Goal: Task Accomplishment & Management: Use online tool/utility

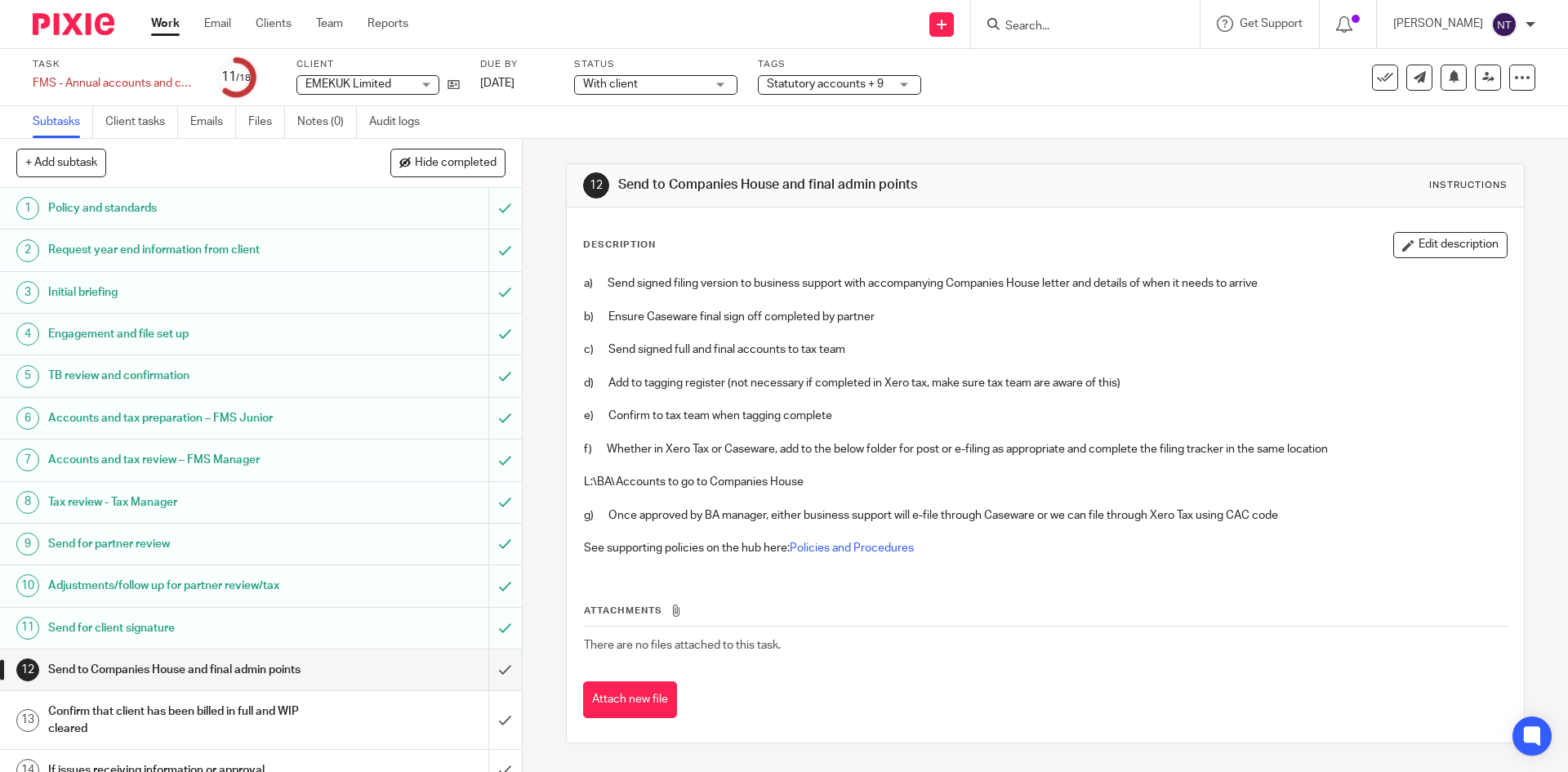
scroll to position [213, 0]
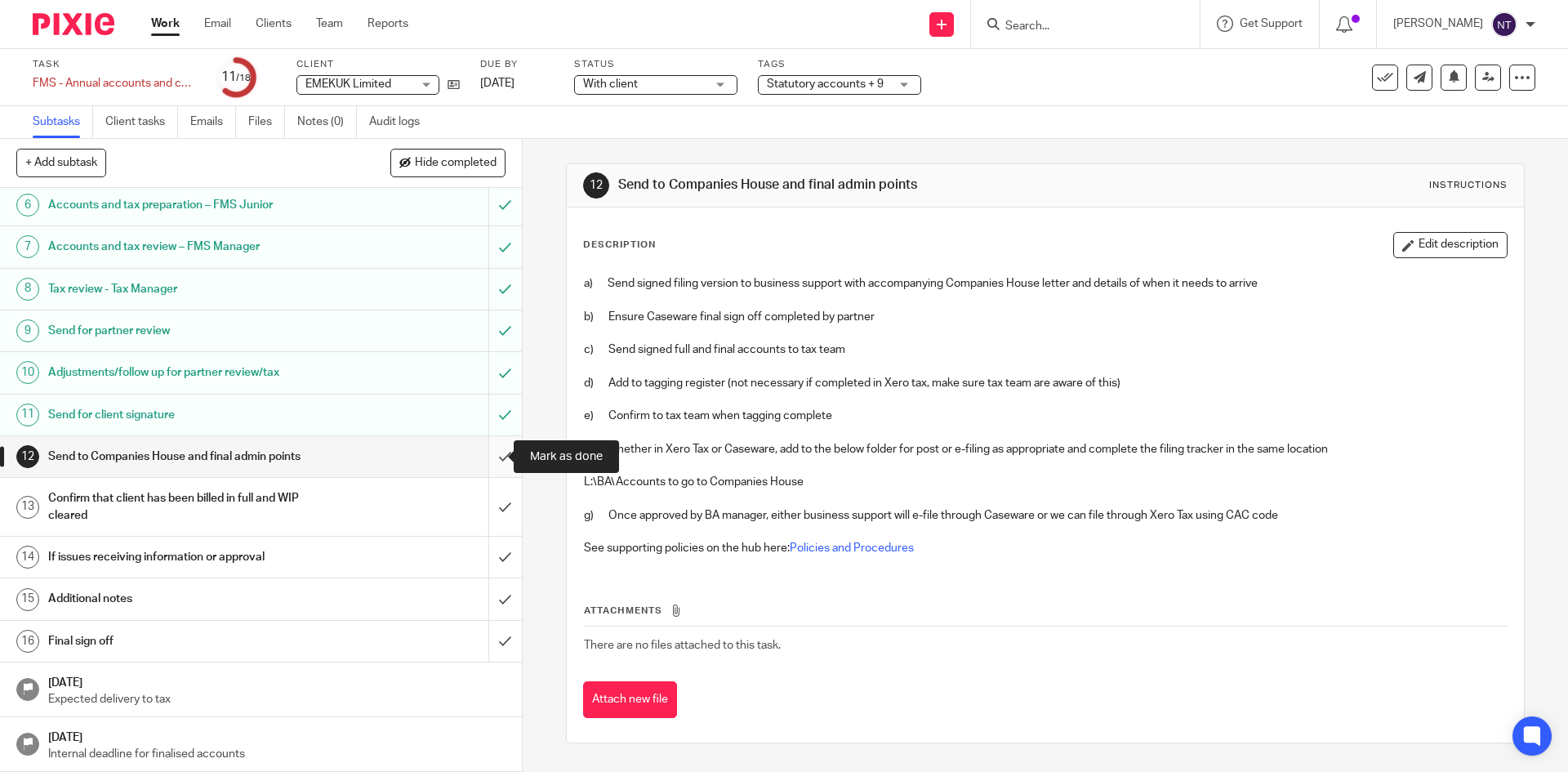
click at [482, 462] on input "submit" at bounding box center [261, 456] width 522 height 41
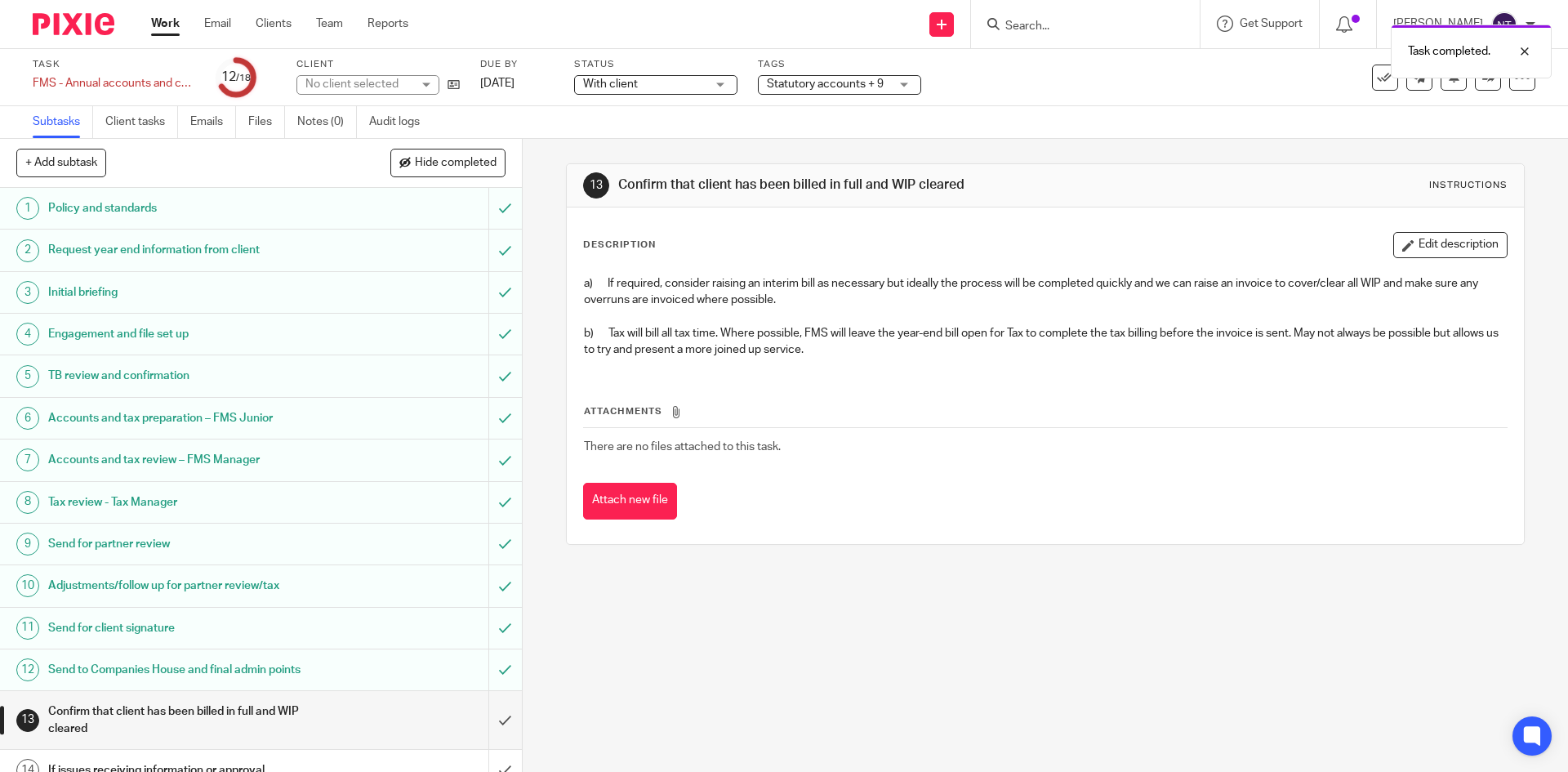
scroll to position [213, 0]
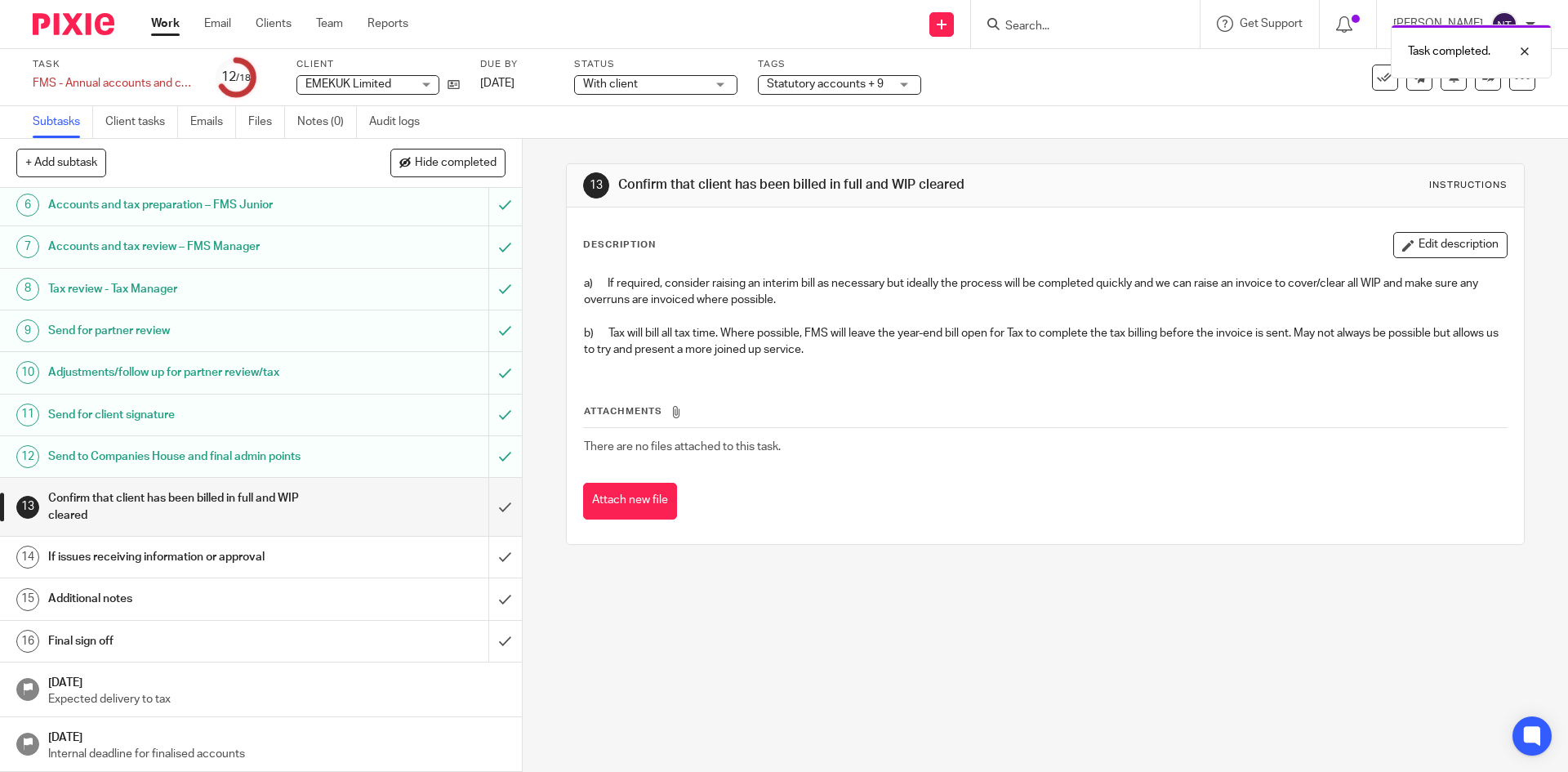
click at [176, 23] on link "Work" at bounding box center [165, 23] width 29 height 16
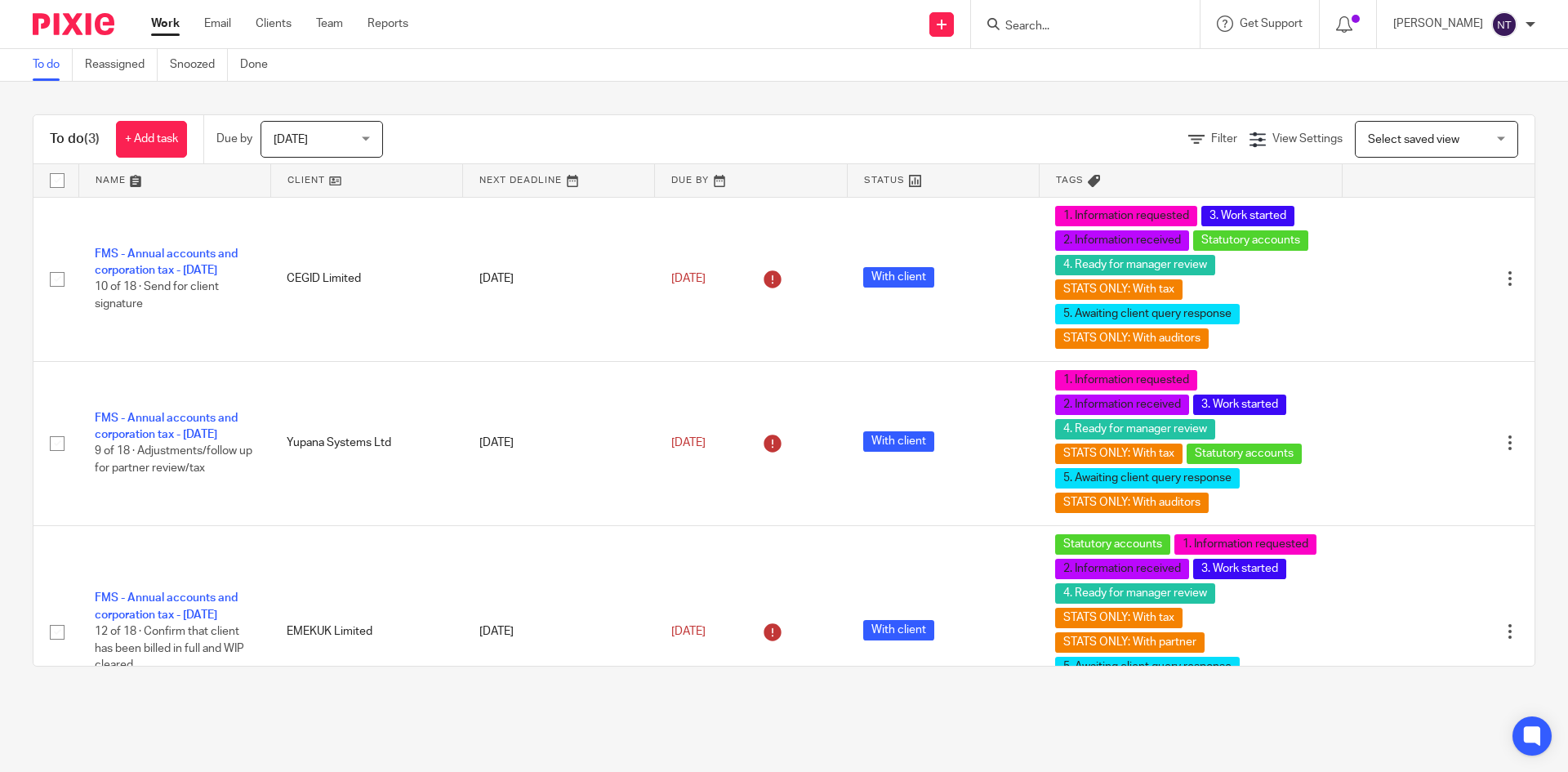
click at [326, 148] on span "Today" at bounding box center [317, 139] width 87 height 34
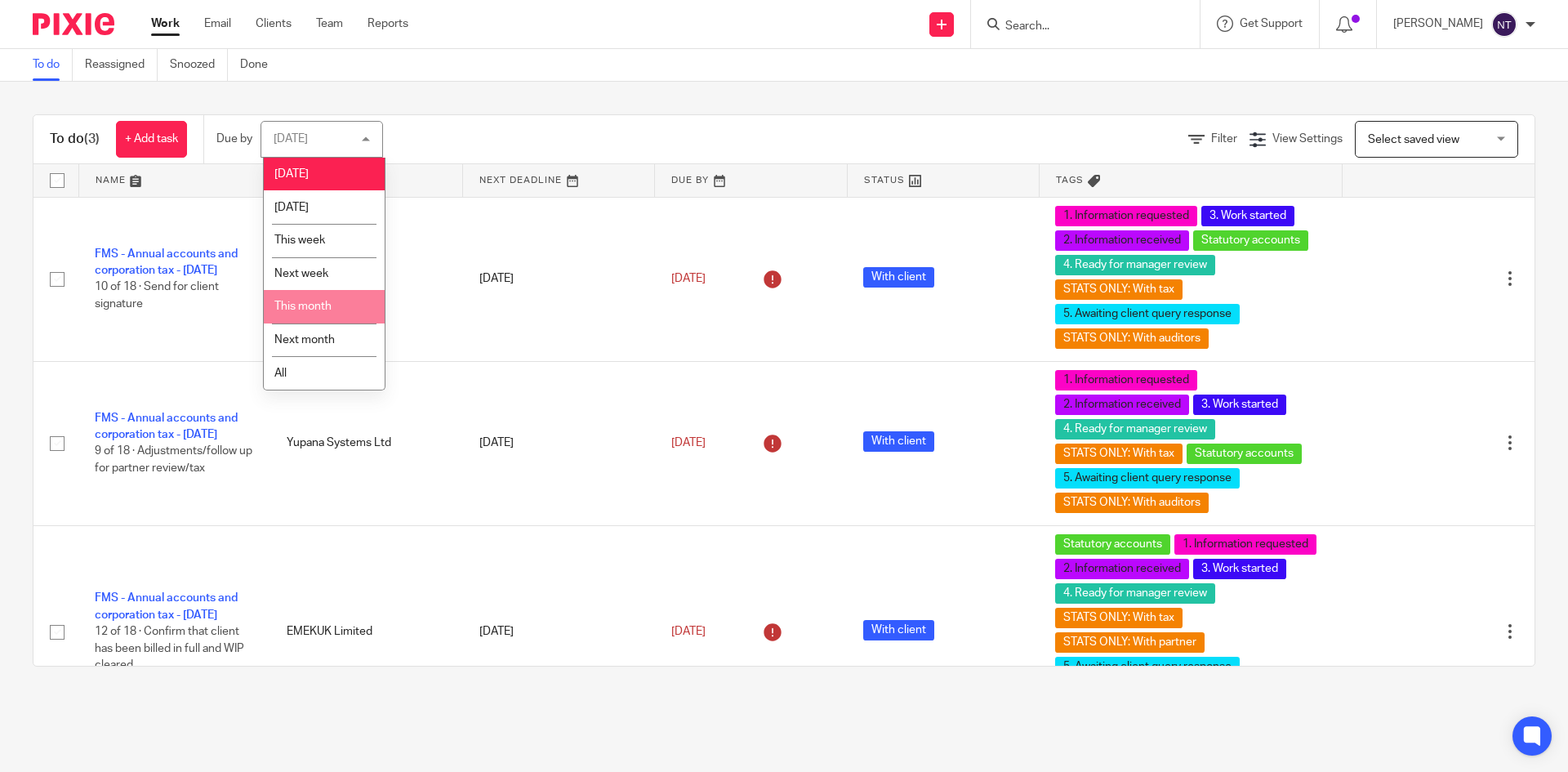
click at [344, 316] on li "This month" at bounding box center [324, 306] width 121 height 33
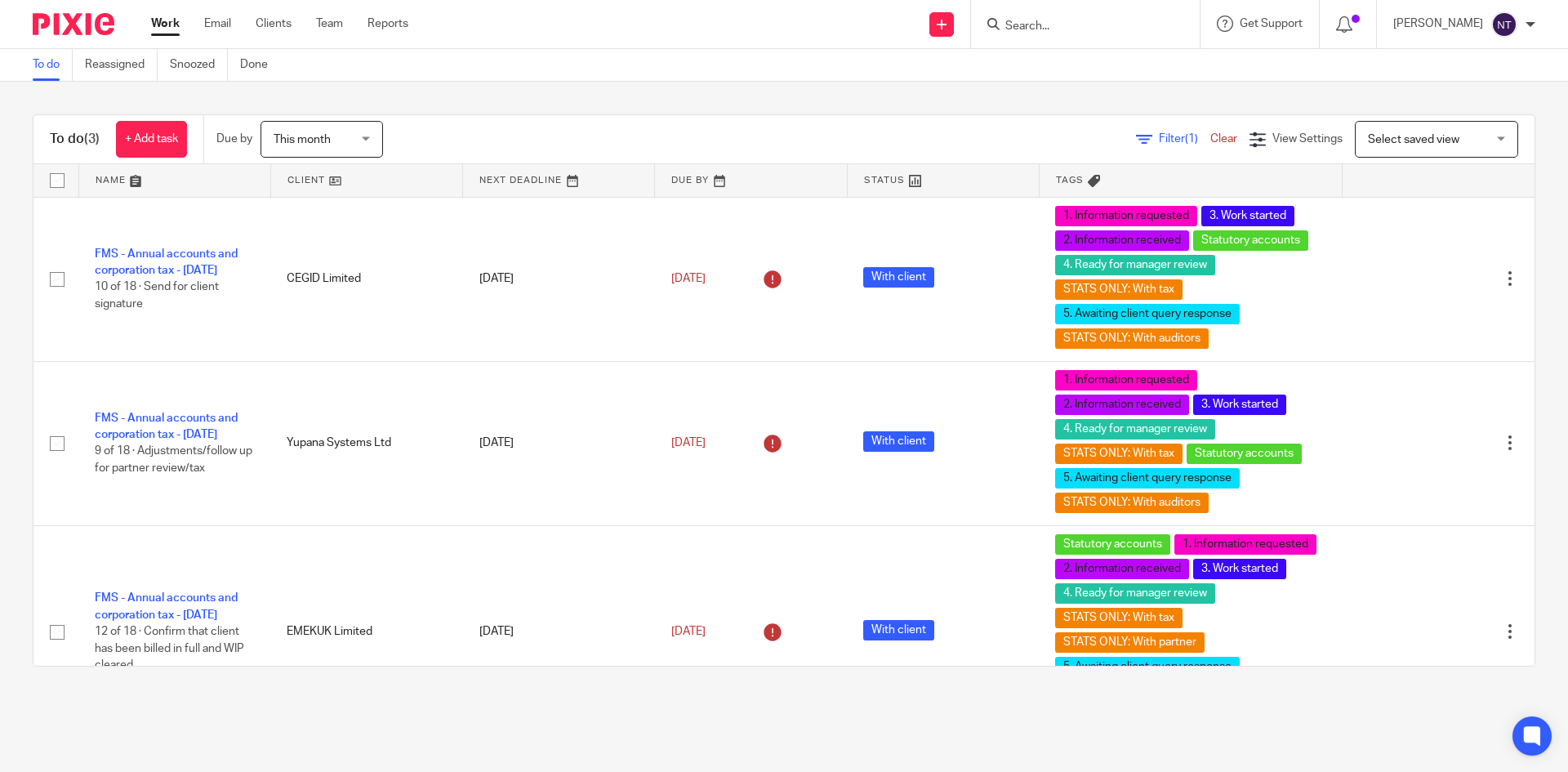
click at [325, 140] on span "This month" at bounding box center [302, 139] width 57 height 11
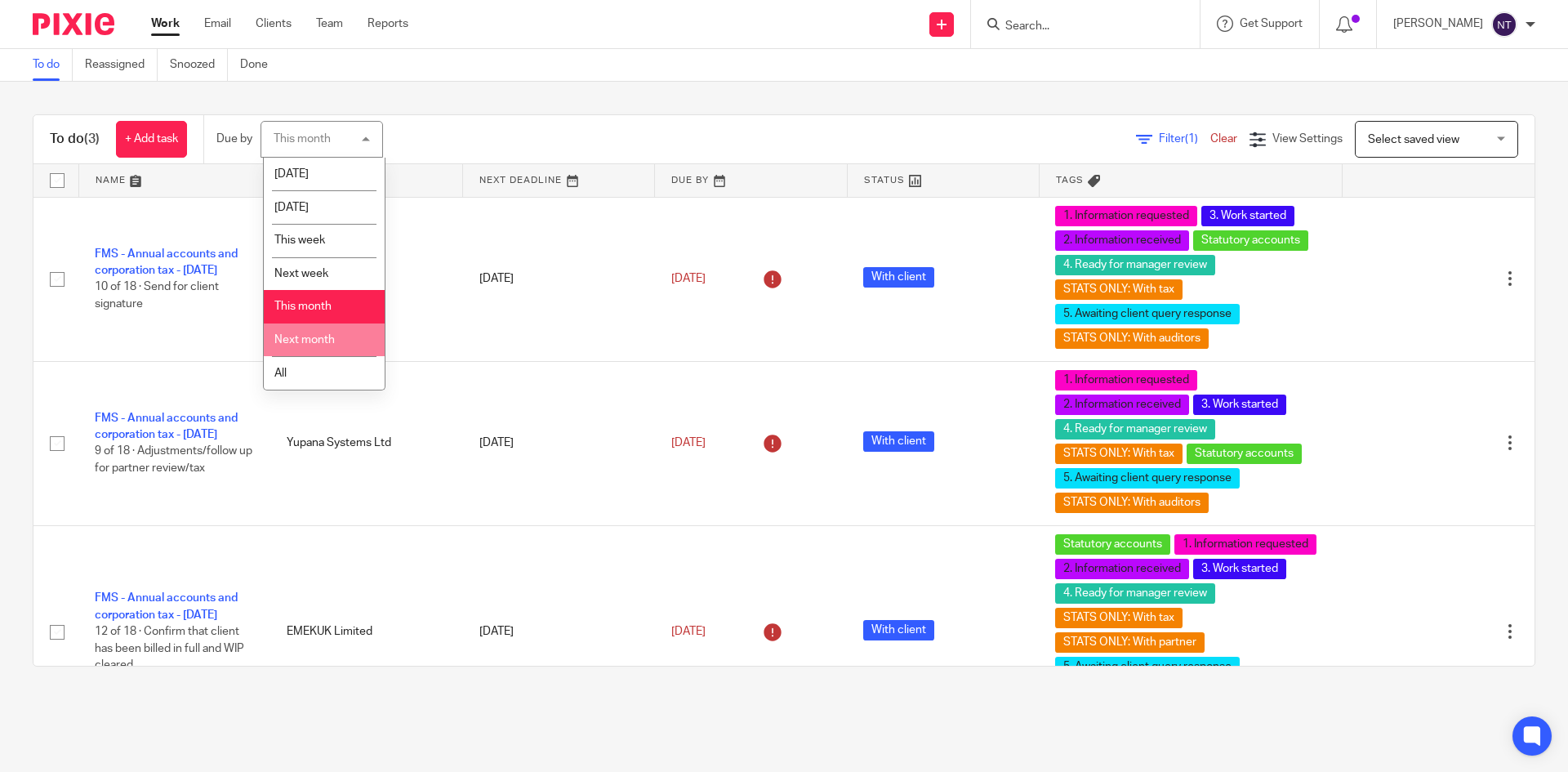
click at [326, 343] on span "Next month" at bounding box center [304, 340] width 61 height 11
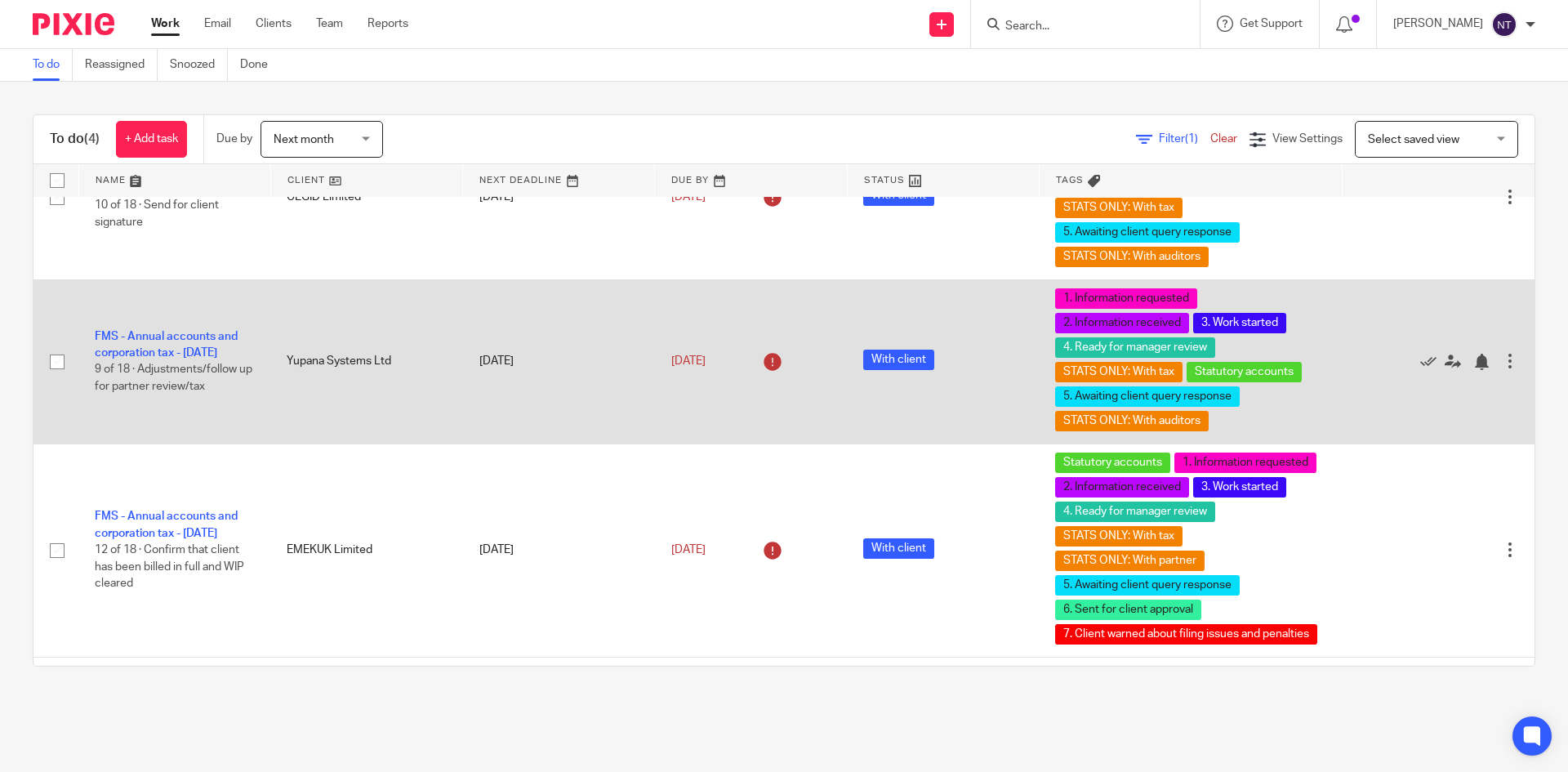
scroll to position [140, 0]
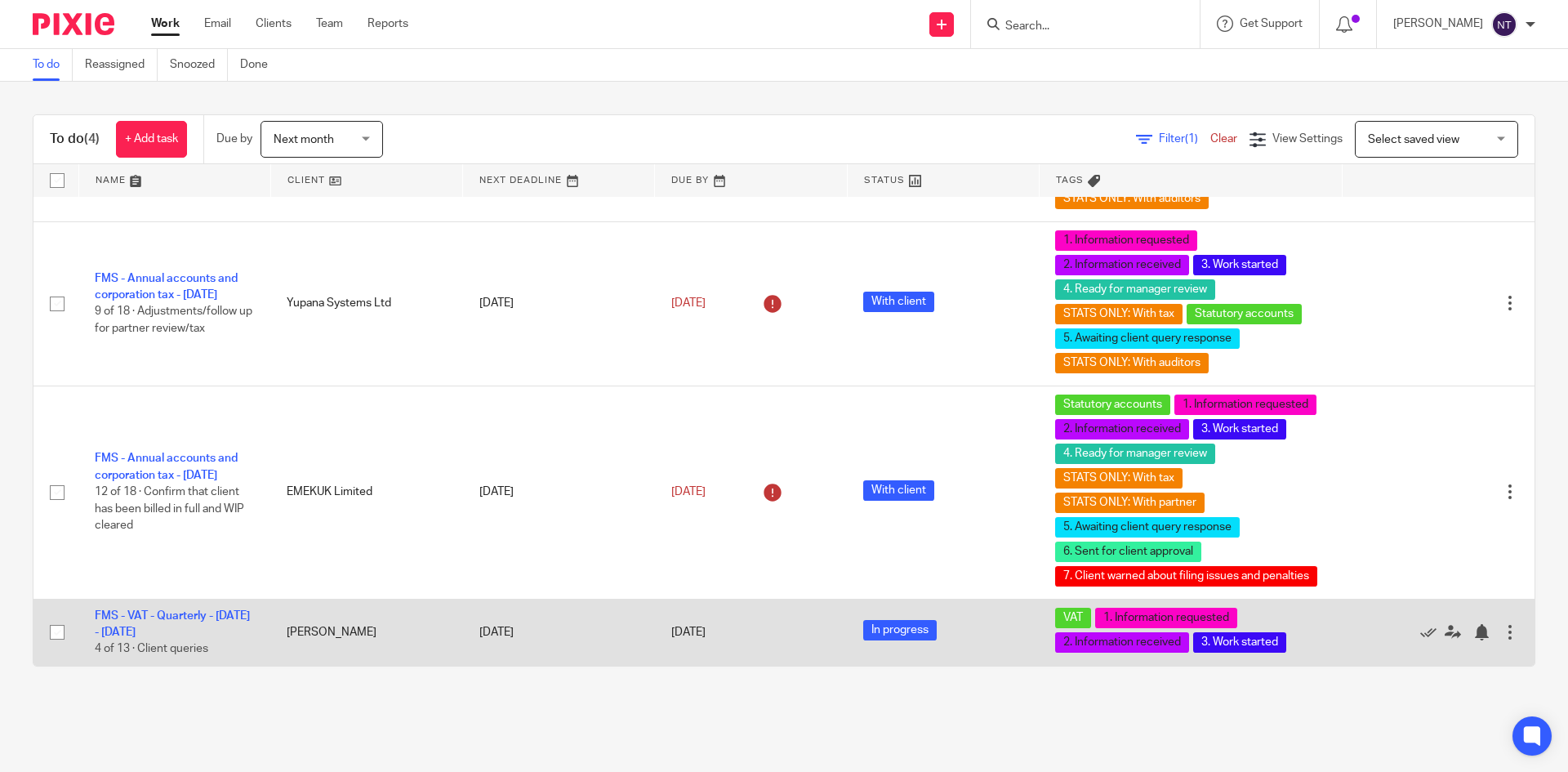
click at [194, 624] on td "FMS - VAT - Quarterly - June - August, 2025 4 of 13 · Client queries" at bounding box center [174, 632] width 192 height 67
click at [197, 618] on link "FMS - VAT - Quarterly - [DATE] - [DATE]" at bounding box center [172, 624] width 155 height 28
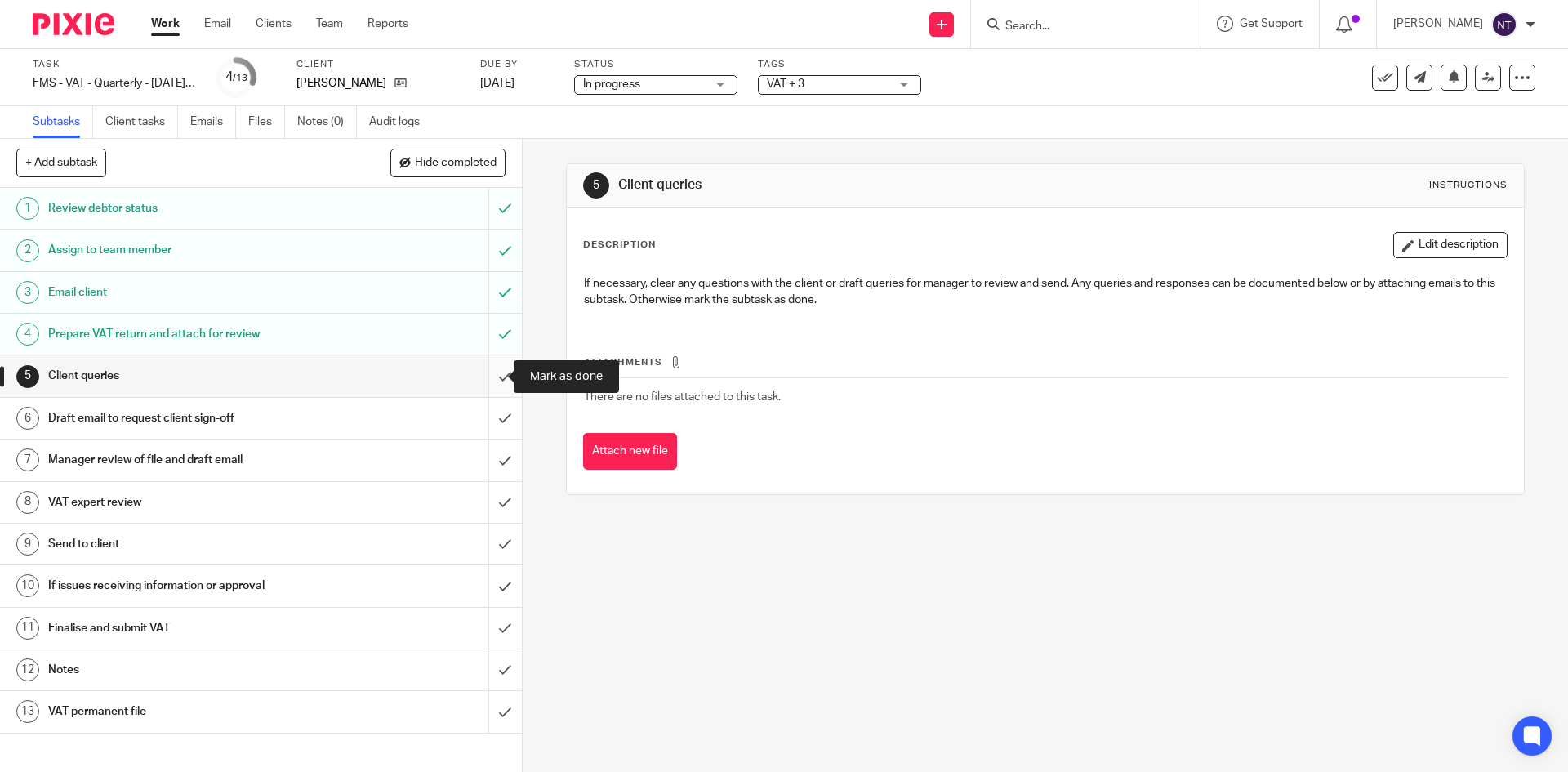
click at [492, 379] on input "submit" at bounding box center [261, 376] width 522 height 41
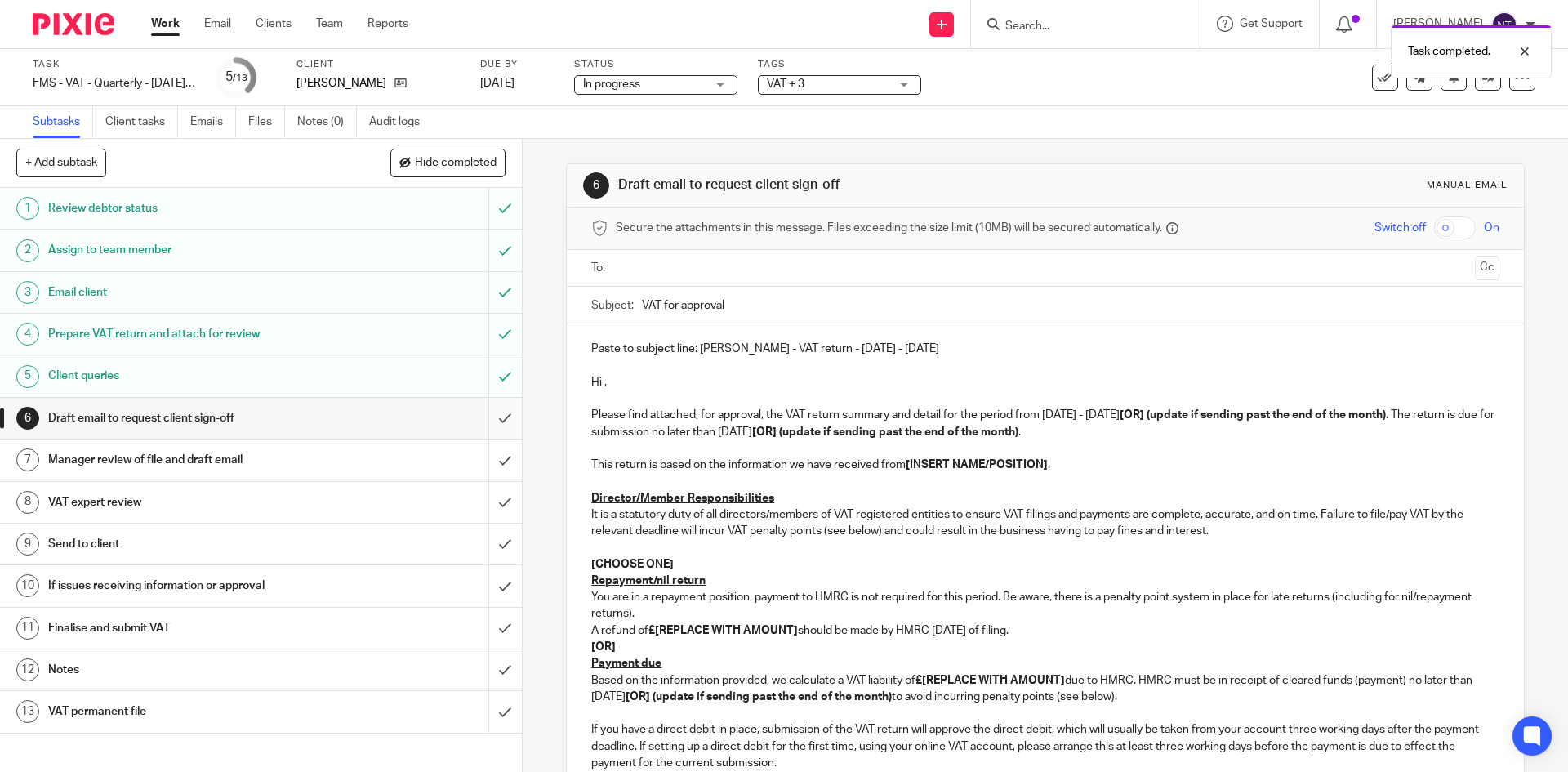
click at [489, 423] on input "submit" at bounding box center [261, 418] width 522 height 41
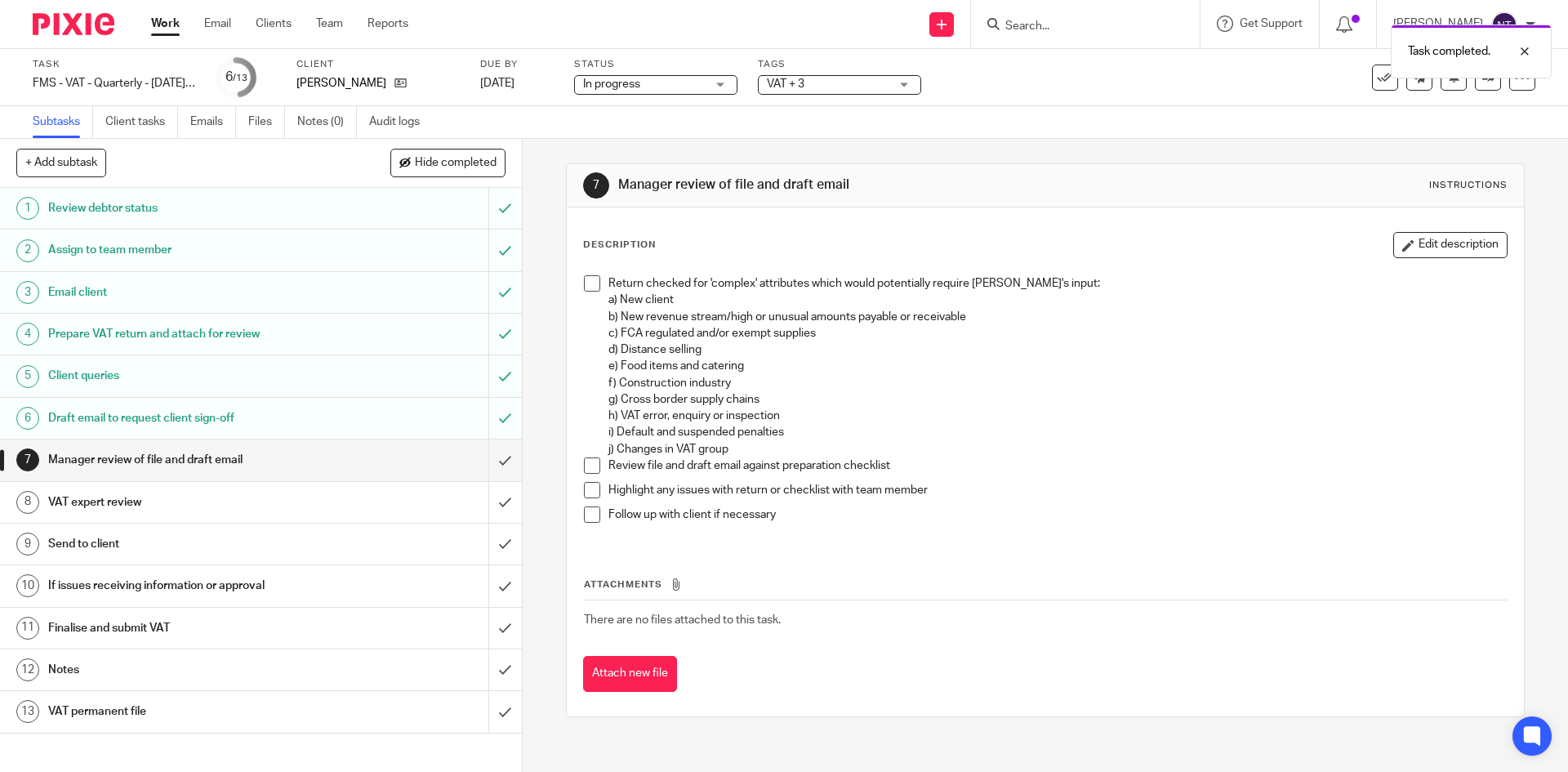
click at [427, 426] on div "Draft email to request client sign-off" at bounding box center [259, 418] width 424 height 25
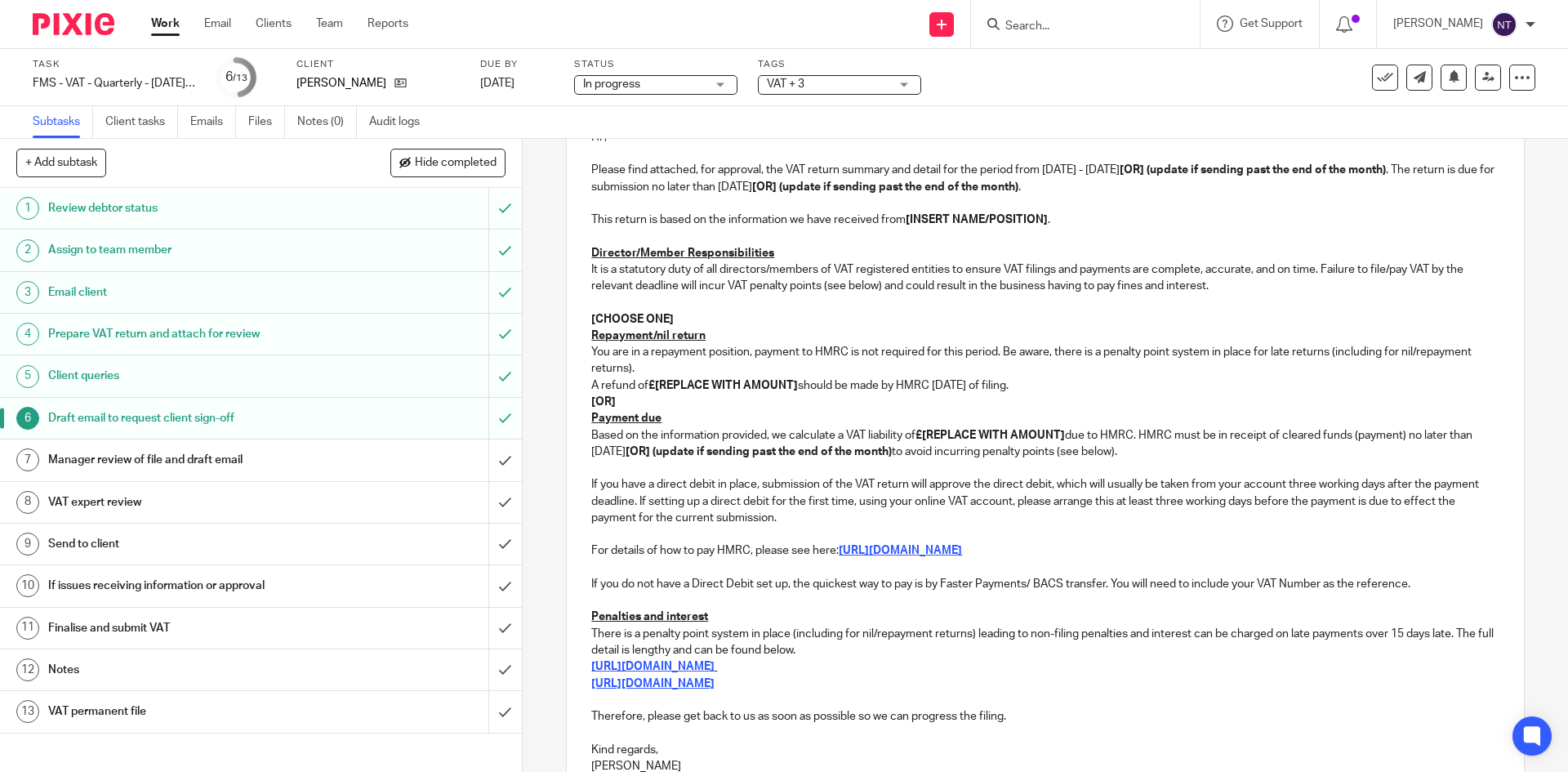
scroll to position [82, 0]
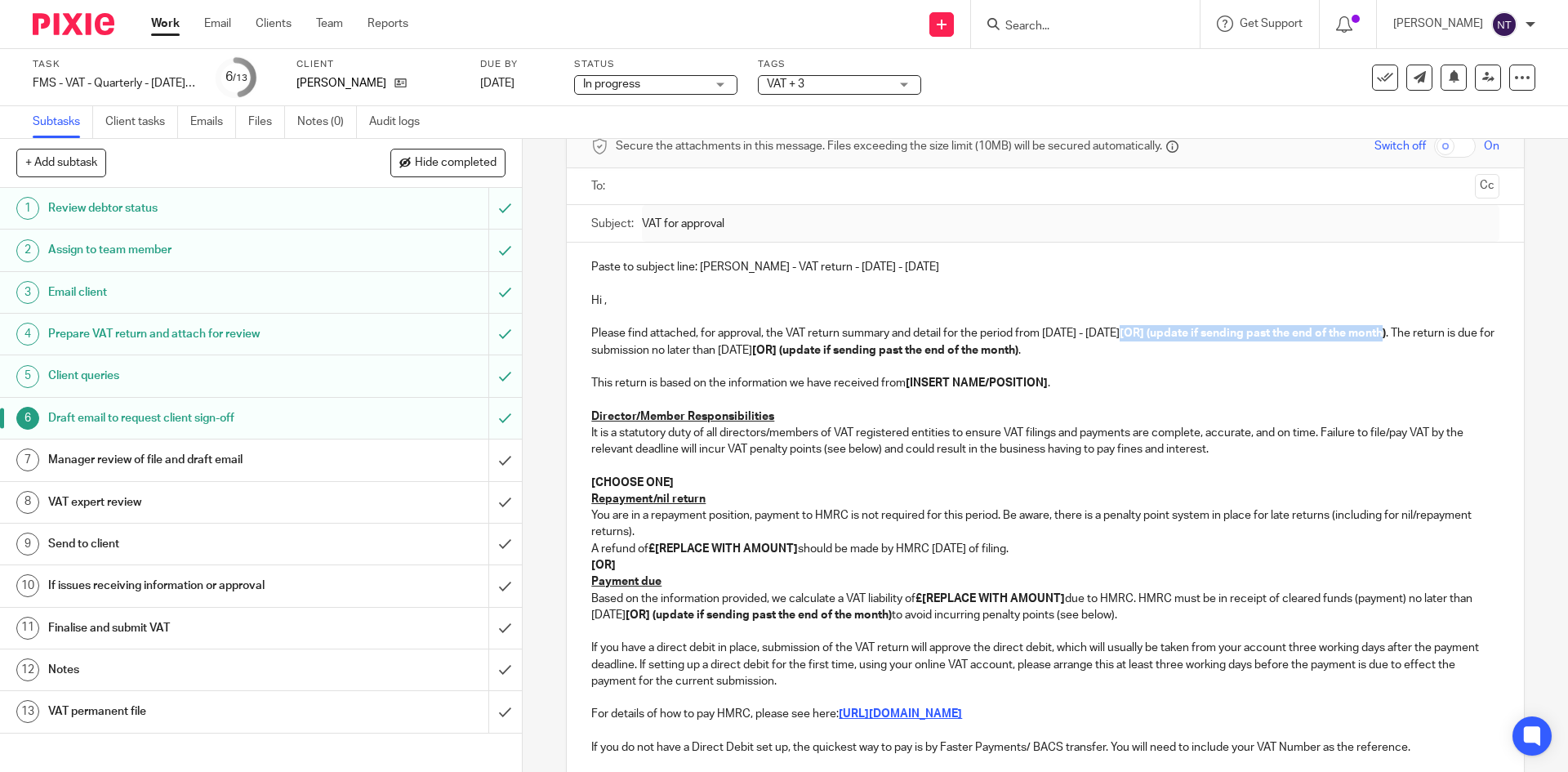
drag, startPoint x: 1412, startPoint y: 329, endPoint x: 1147, endPoint y: 333, distance: 265.0
click at [1147, 333] on strong "[OR] (update if sending past the end of the month)" at bounding box center [1253, 333] width 266 height 11
click at [1123, 333] on strong ")" at bounding box center [1121, 333] width 3 height 11
click at [1470, 333] on strong "[OR] (update if sending past the end of the month)" at bounding box center [1031, 341] width 881 height 28
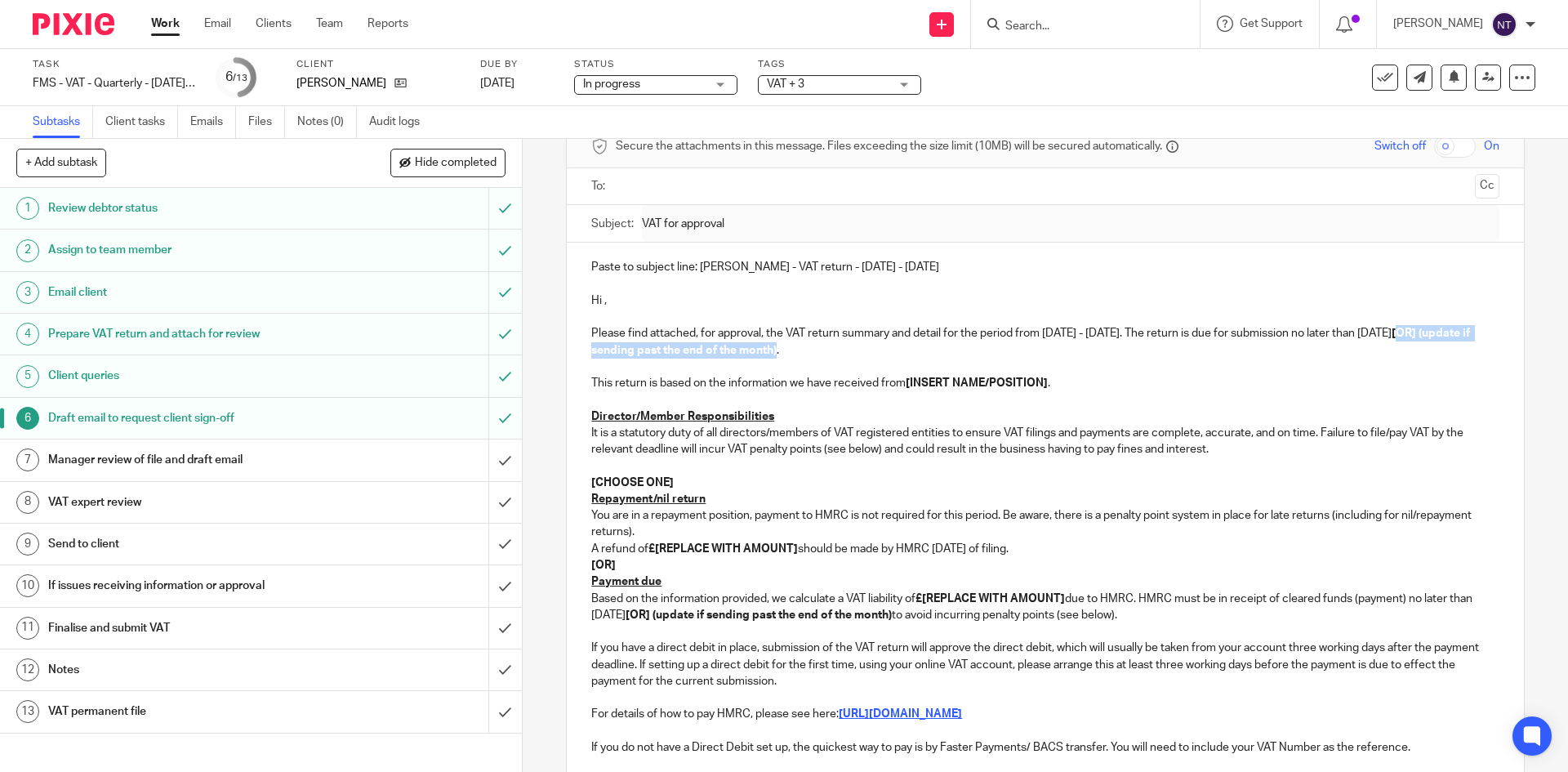
drag, startPoint x: 826, startPoint y: 346, endPoint x: 1449, endPoint y: 328, distance: 623.3
click at [1449, 328] on p "Please find attached, for approval, the VAT return summary and detail for the p…" at bounding box center [1044, 341] width 907 height 33
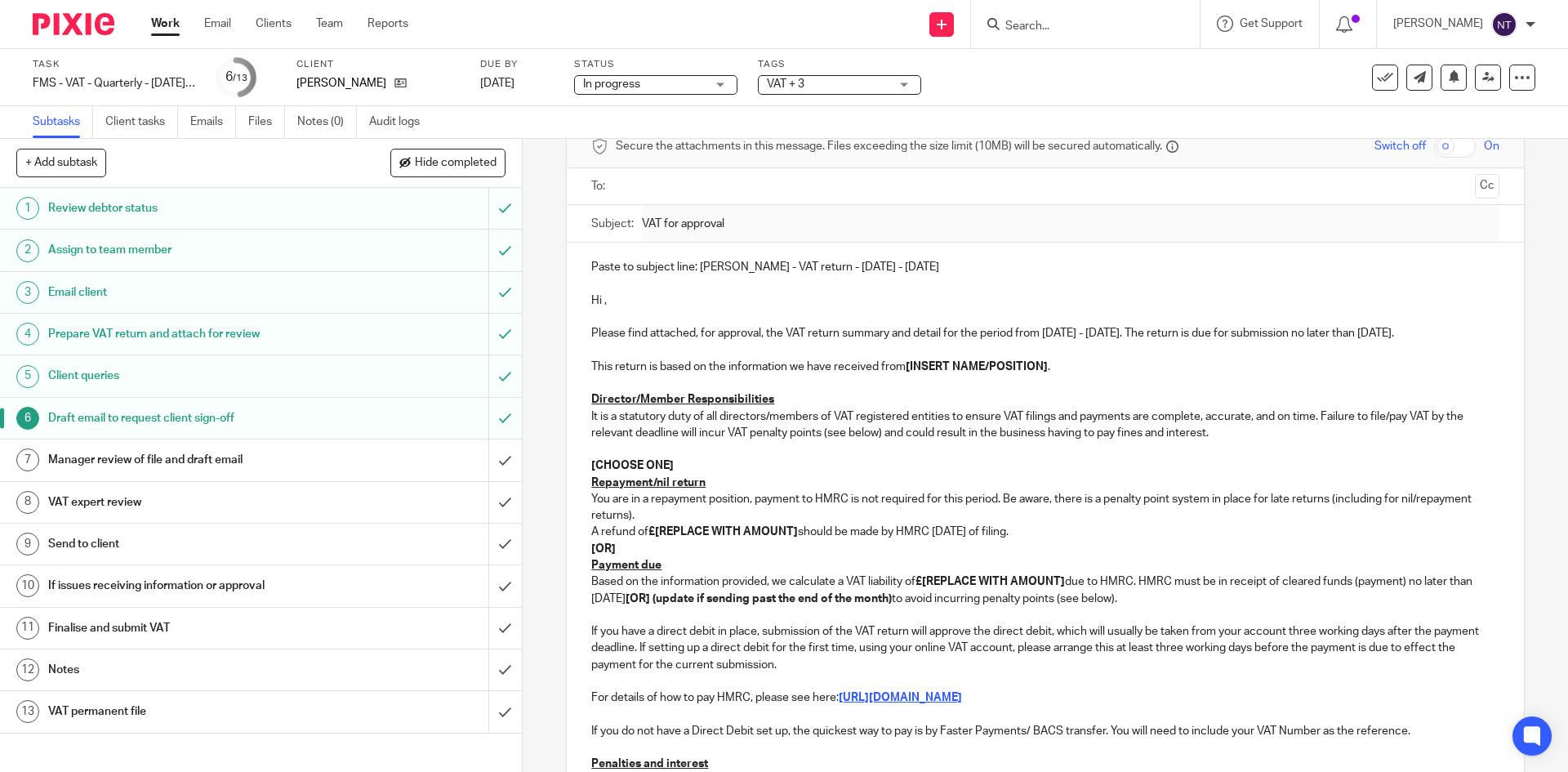
click at [1042, 363] on strong "[INSERT NAME/POSITION]" at bounding box center [976, 366] width 142 height 11
drag, startPoint x: 1046, startPoint y: 363, endPoint x: 904, endPoint y: 366, distance: 142.0
click at [904, 366] on p "This return is based on the information we have received from [INSERT NAME/POSI…" at bounding box center [1044, 366] width 907 height 16
drag, startPoint x: 893, startPoint y: 363, endPoint x: 961, endPoint y: 363, distance: 68.0
click at [961, 363] on p "This return is based on the information we have received from yourself ." at bounding box center [1044, 366] width 907 height 16
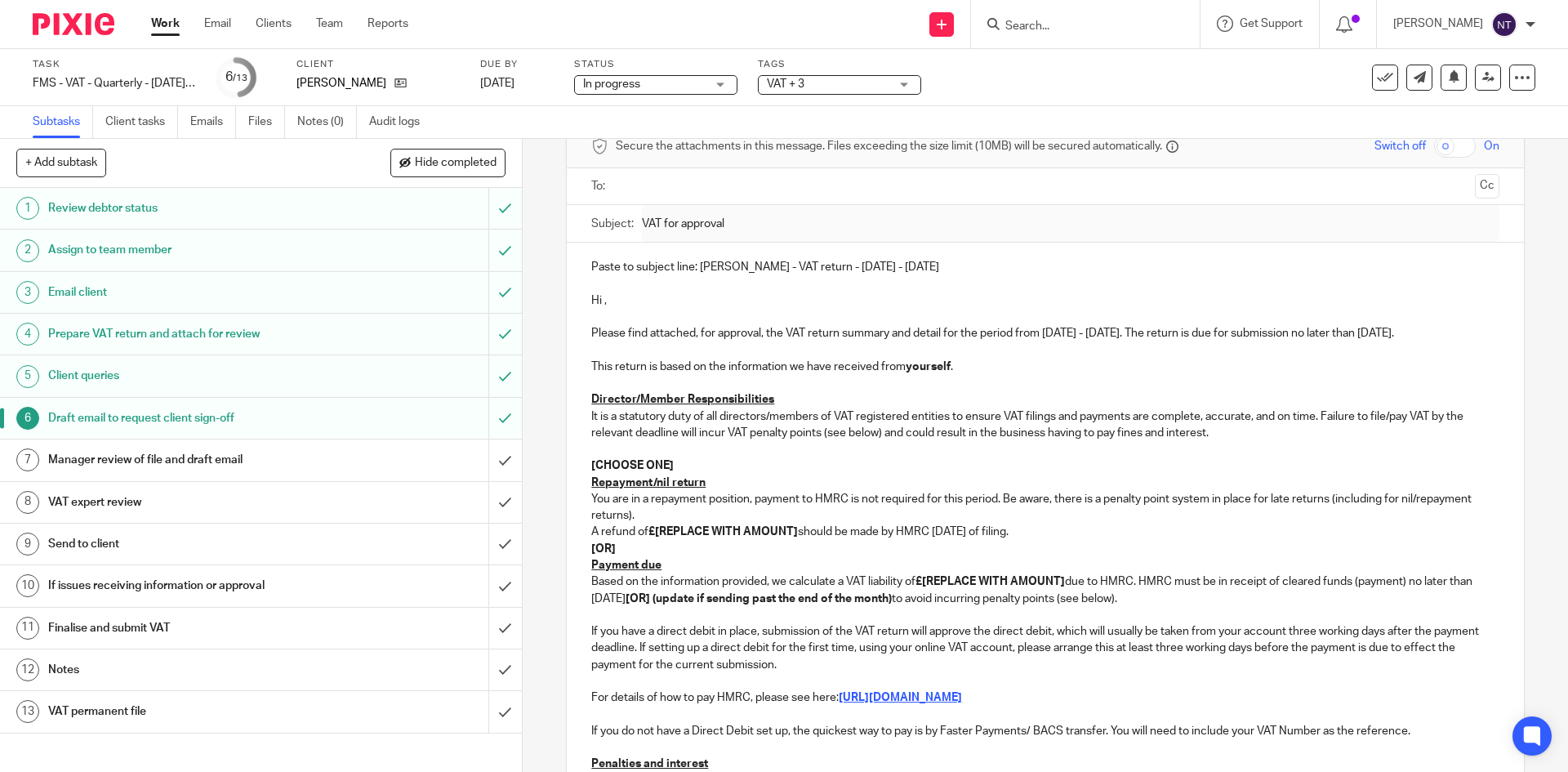
scroll to position [390, 0]
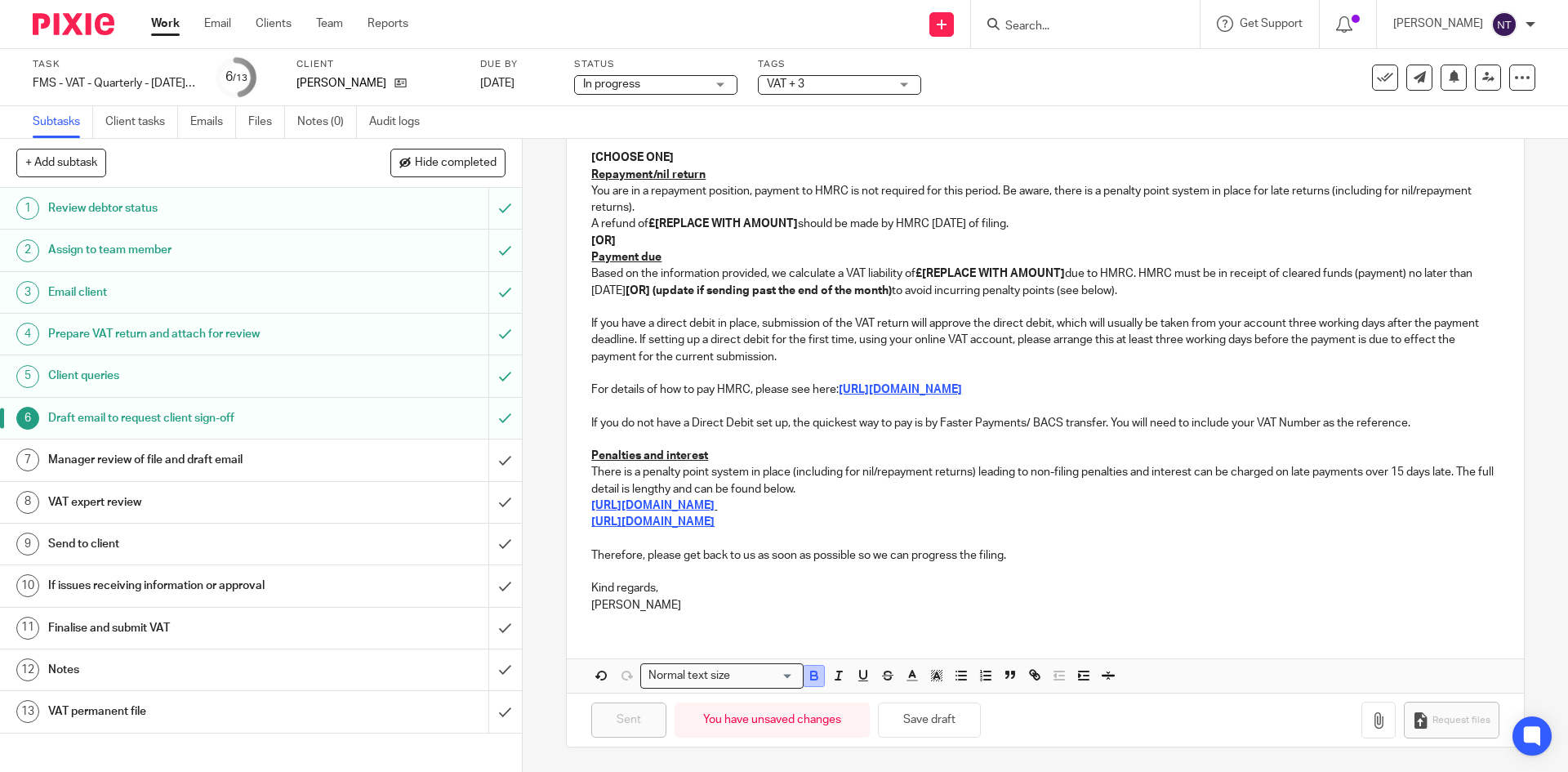
click at [815, 682] on icon "button" at bounding box center [813, 675] width 14 height 15
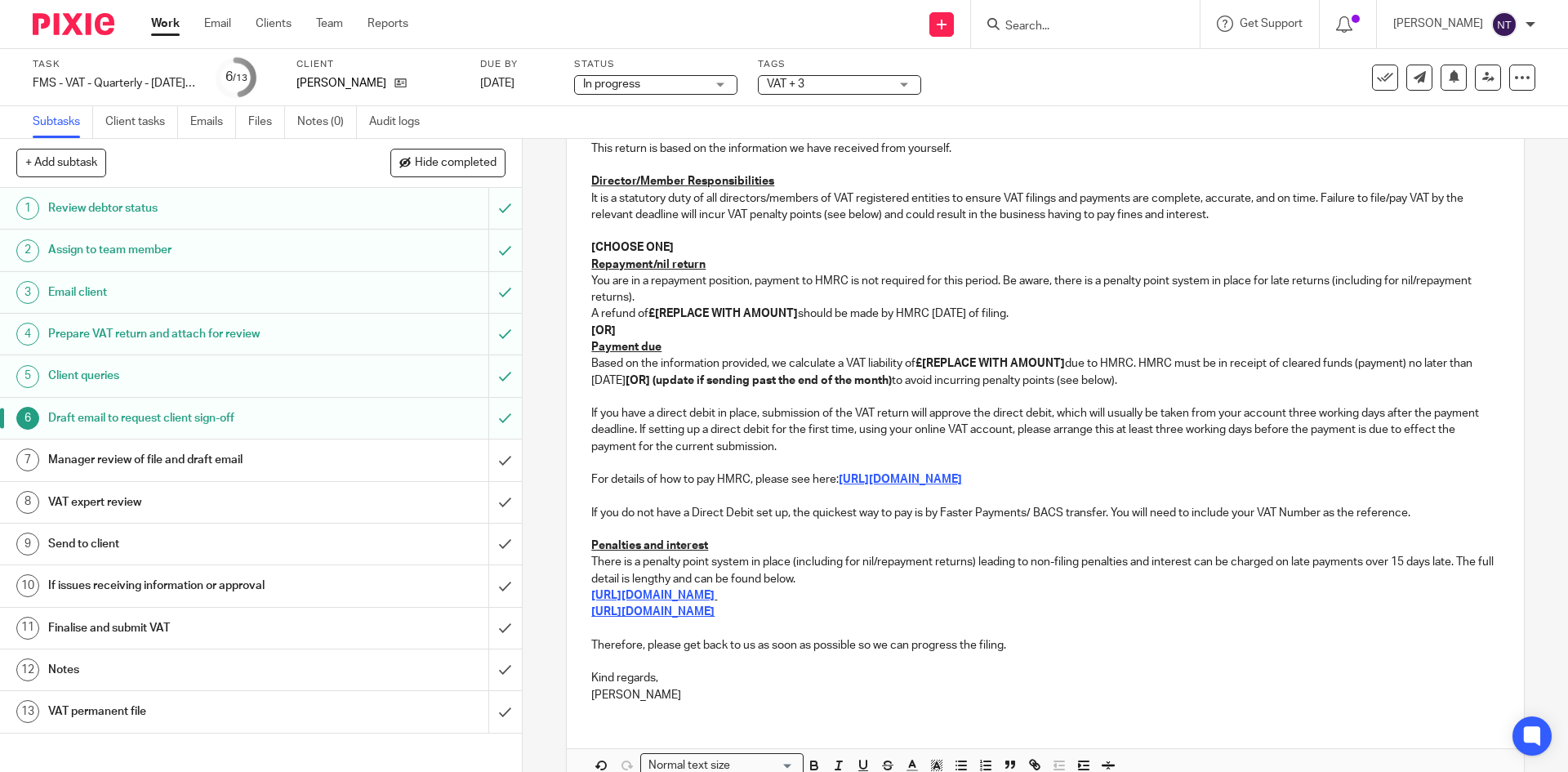
scroll to position [0, 0]
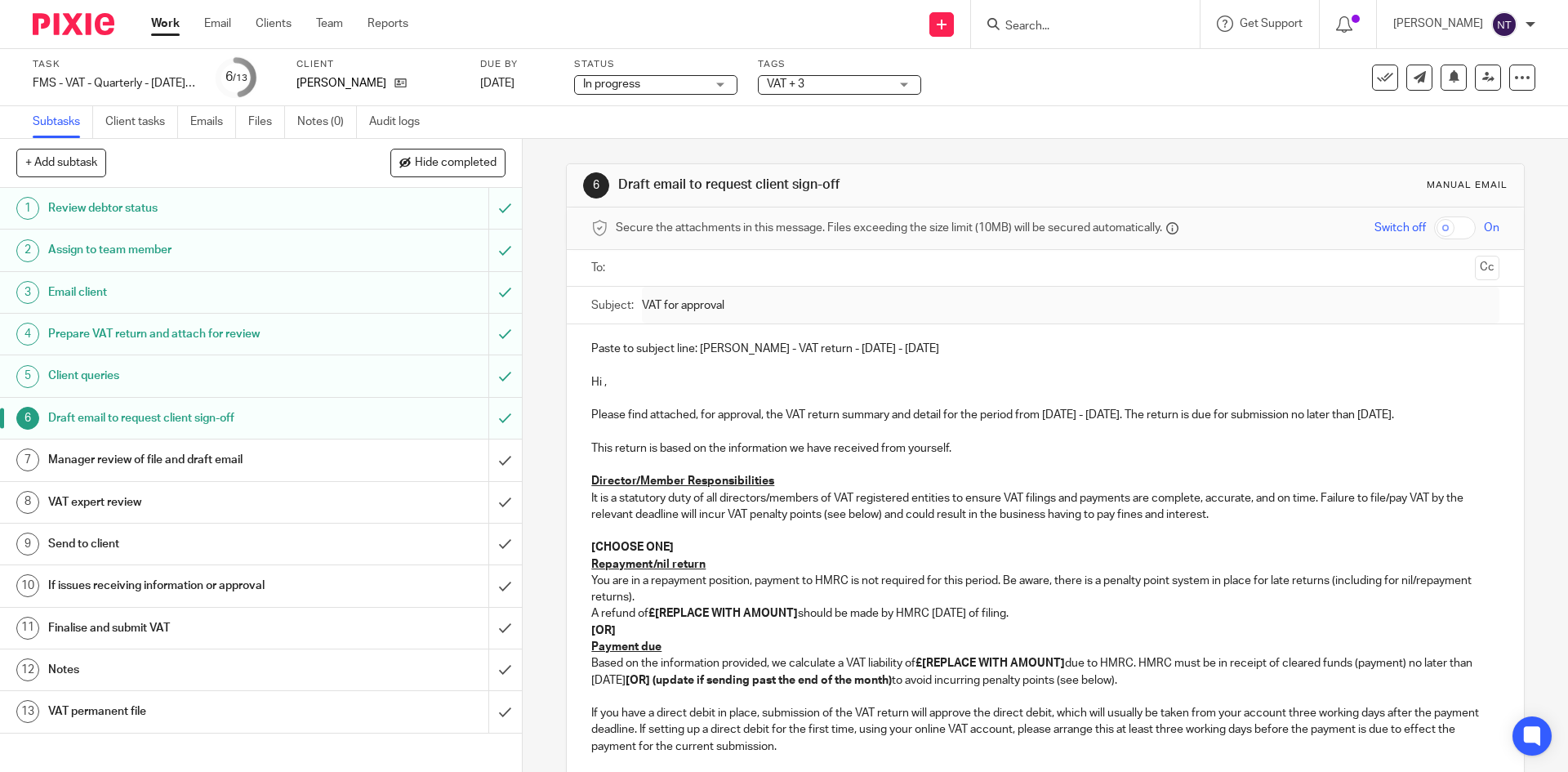
click at [601, 377] on p "Hi ," at bounding box center [1044, 382] width 907 height 16
click at [602, 383] on p "Hi ," at bounding box center [1044, 382] width 907 height 16
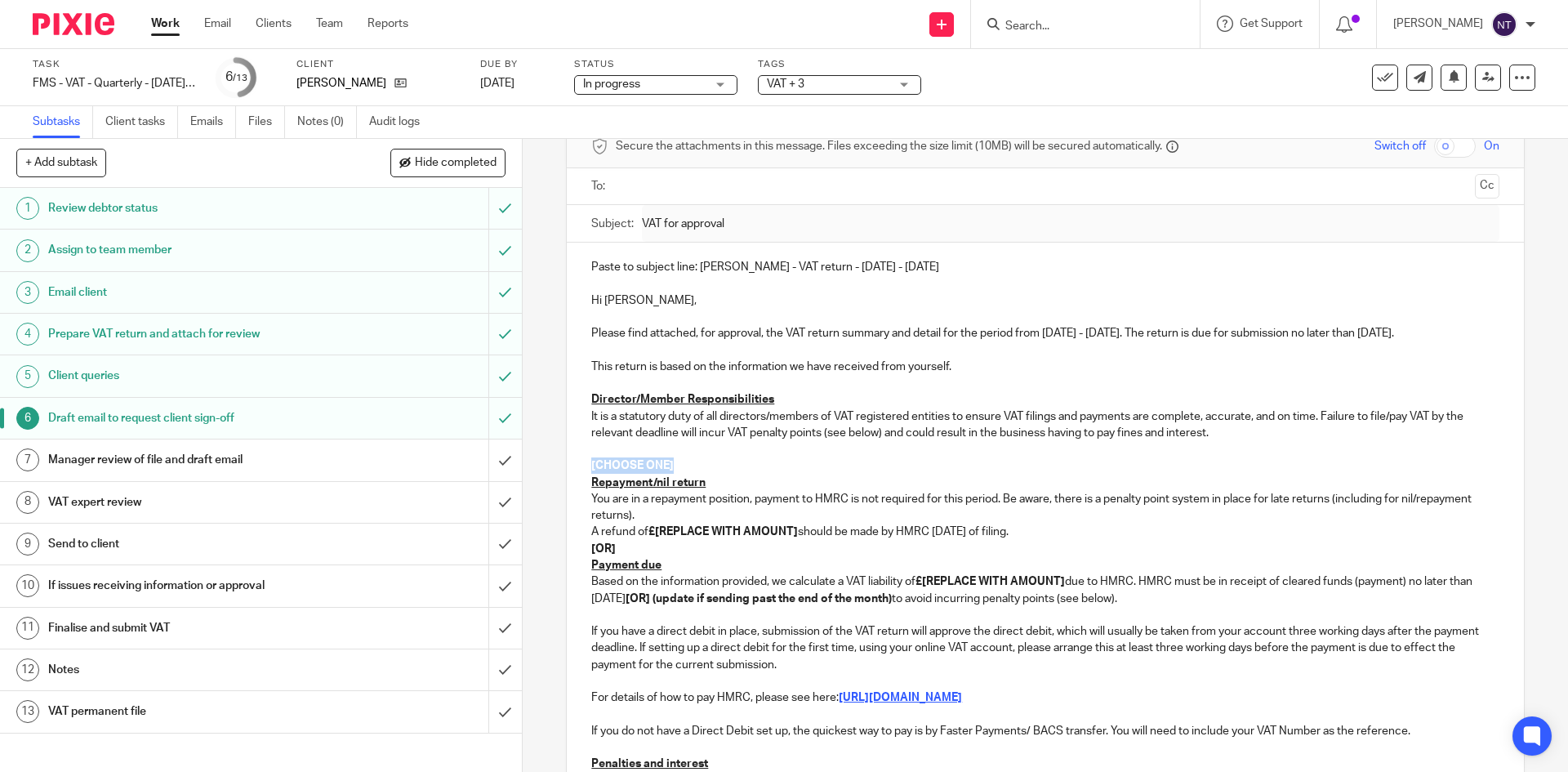
drag, startPoint x: 690, startPoint y: 460, endPoint x: 587, endPoint y: 459, distance: 103.0
click at [591, 459] on p "[CHOOSE ONE]" at bounding box center [1044, 465] width 907 height 16
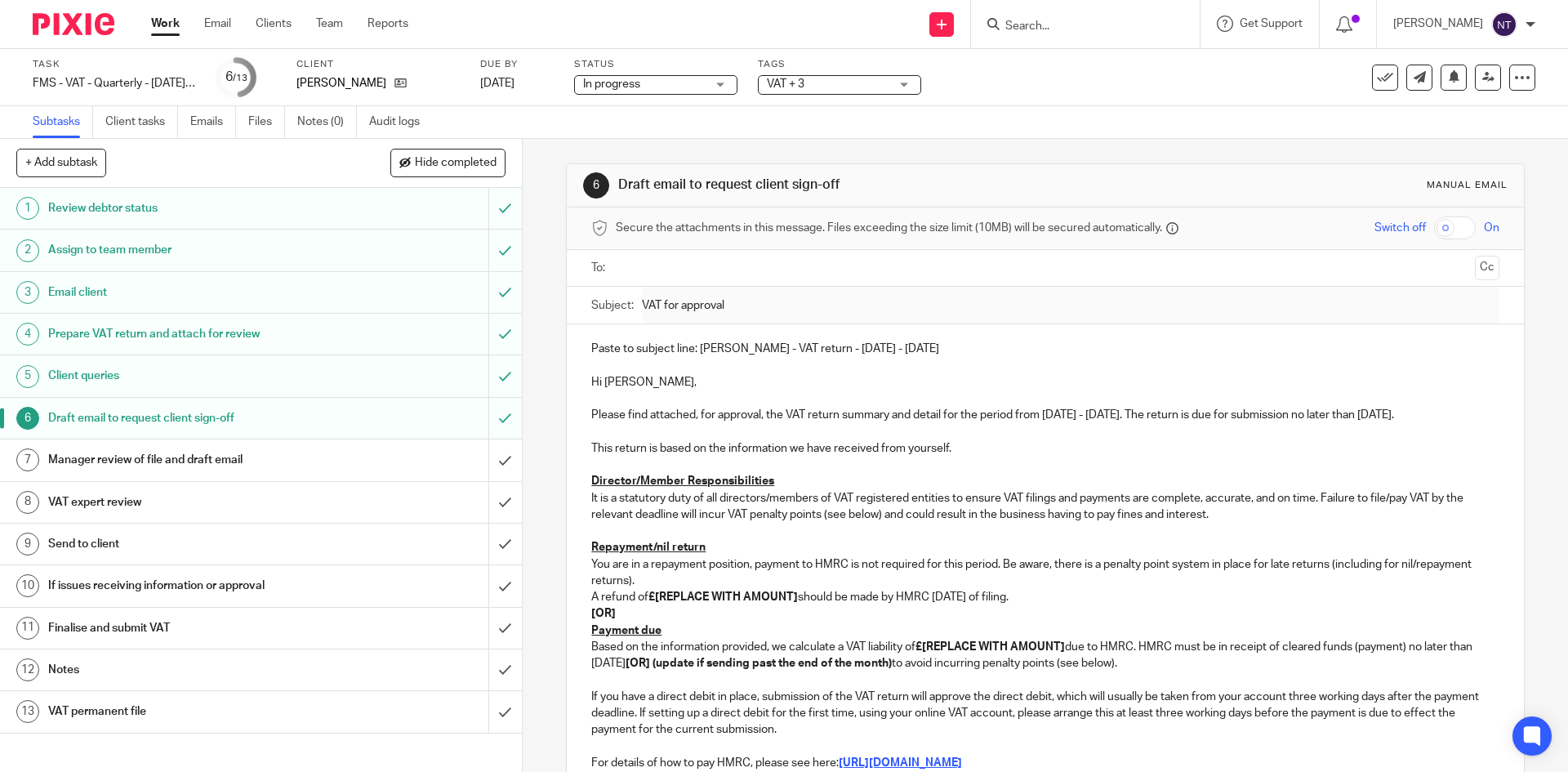
scroll to position [245, 0]
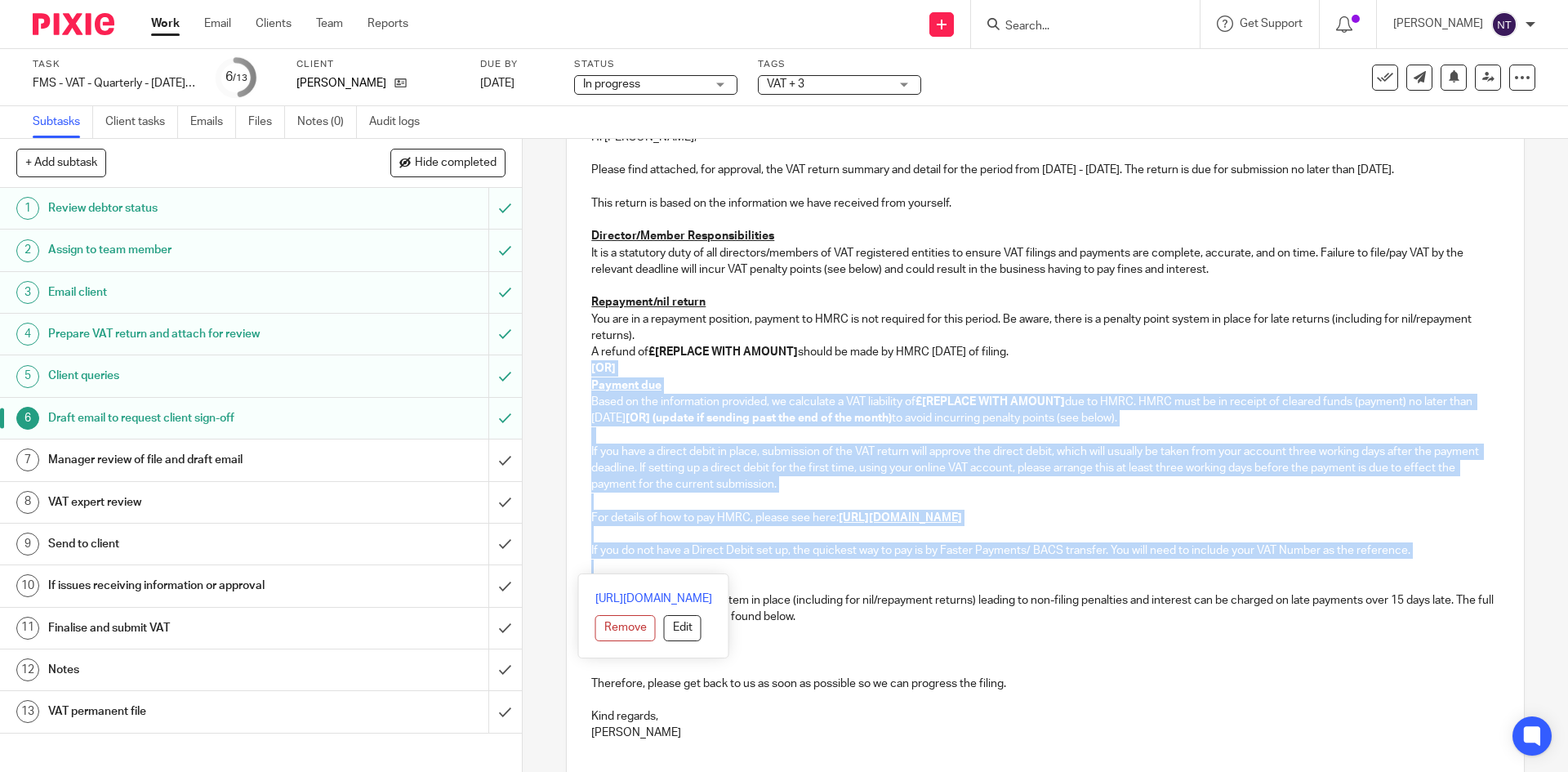
drag, startPoint x: 580, startPoint y: 370, endPoint x: 1312, endPoint y: 560, distance: 756.3
click at [1310, 565] on div "Paste to subject line: Almirall SA - VAT return - June - August, 2025 Hi Josep,…" at bounding box center [1044, 416] width 956 height 674
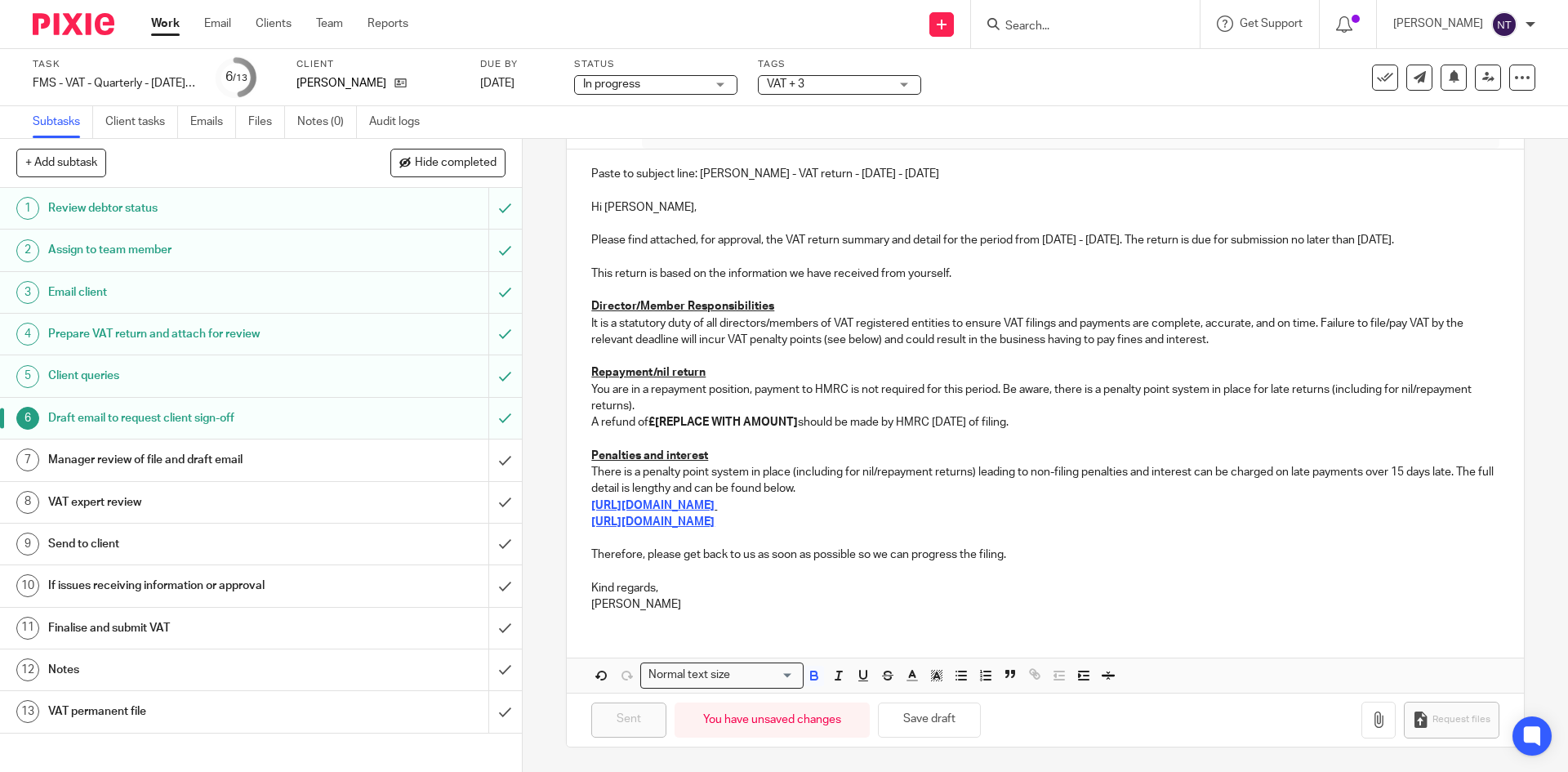
scroll to position [175, 0]
drag, startPoint x: 794, startPoint y: 417, endPoint x: 651, endPoint y: 422, distance: 143.1
click at [651, 422] on strong "£[REPLACE WITH AMOUNT]" at bounding box center [722, 421] width 149 height 11
click at [946, 717] on button "Save draft" at bounding box center [929, 720] width 103 height 35
click at [426, 456] on div "Manager review of file and draft email" at bounding box center [259, 460] width 424 height 25
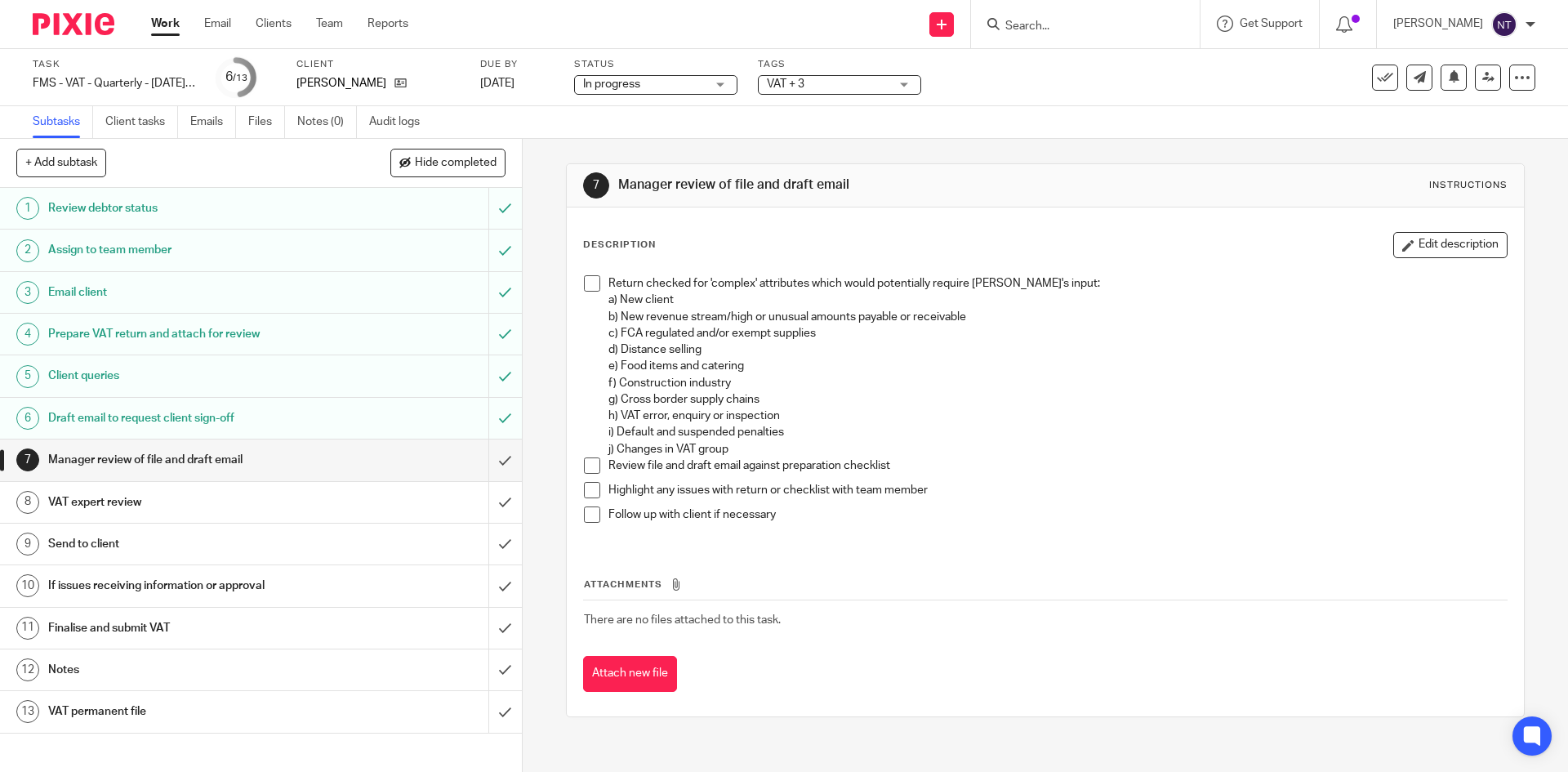
click at [589, 282] on span at bounding box center [592, 283] width 16 height 16
drag, startPoint x: 592, startPoint y: 465, endPoint x: 587, endPoint y: 489, distance: 24.5
click at [591, 466] on span at bounding box center [592, 465] width 16 height 16
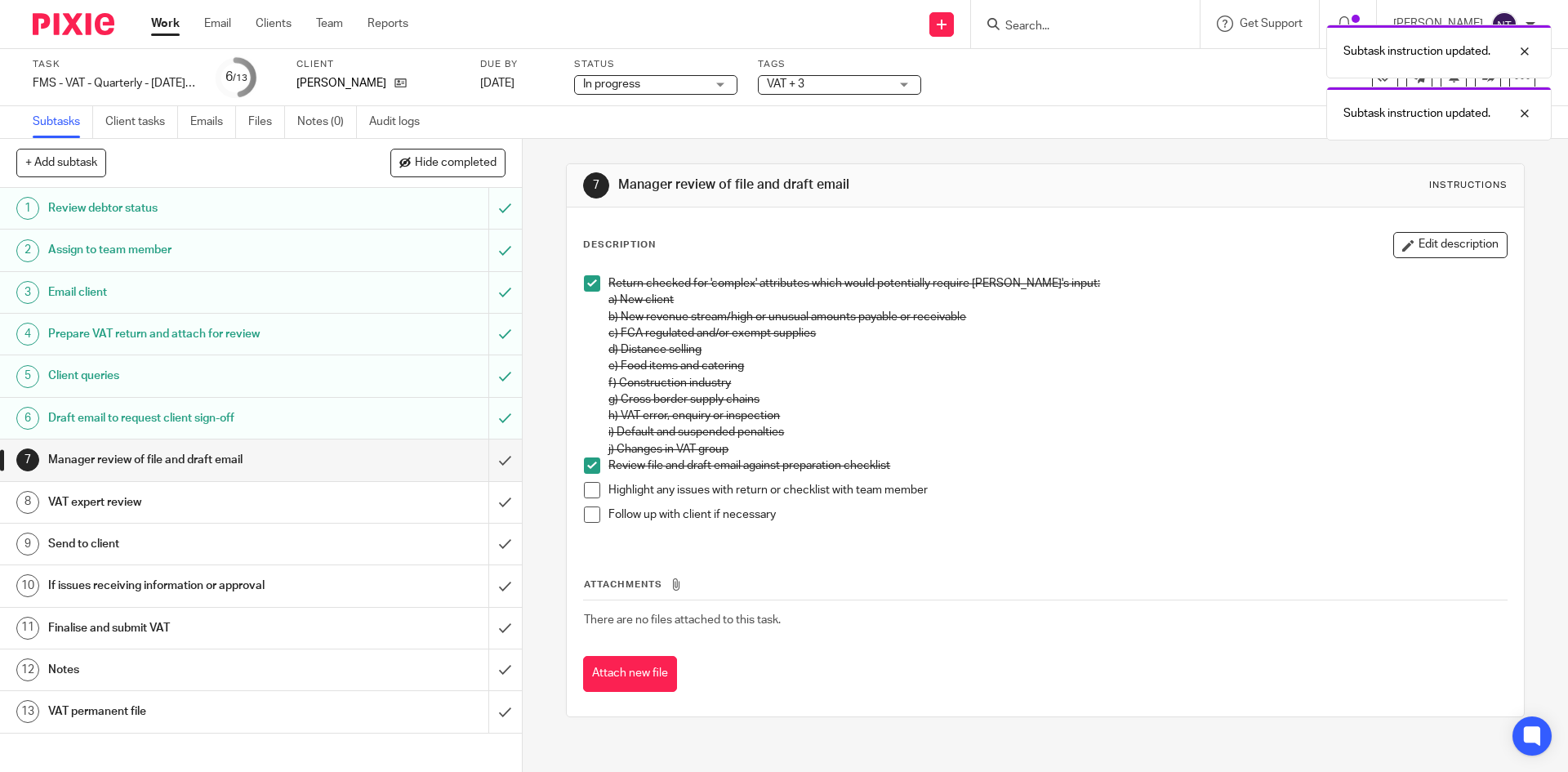
click at [587, 495] on span at bounding box center [592, 490] width 16 height 16
click at [595, 520] on li "Follow up with client if necessary" at bounding box center [1044, 519] width 922 height 25
click at [585, 516] on span at bounding box center [592, 514] width 16 height 16
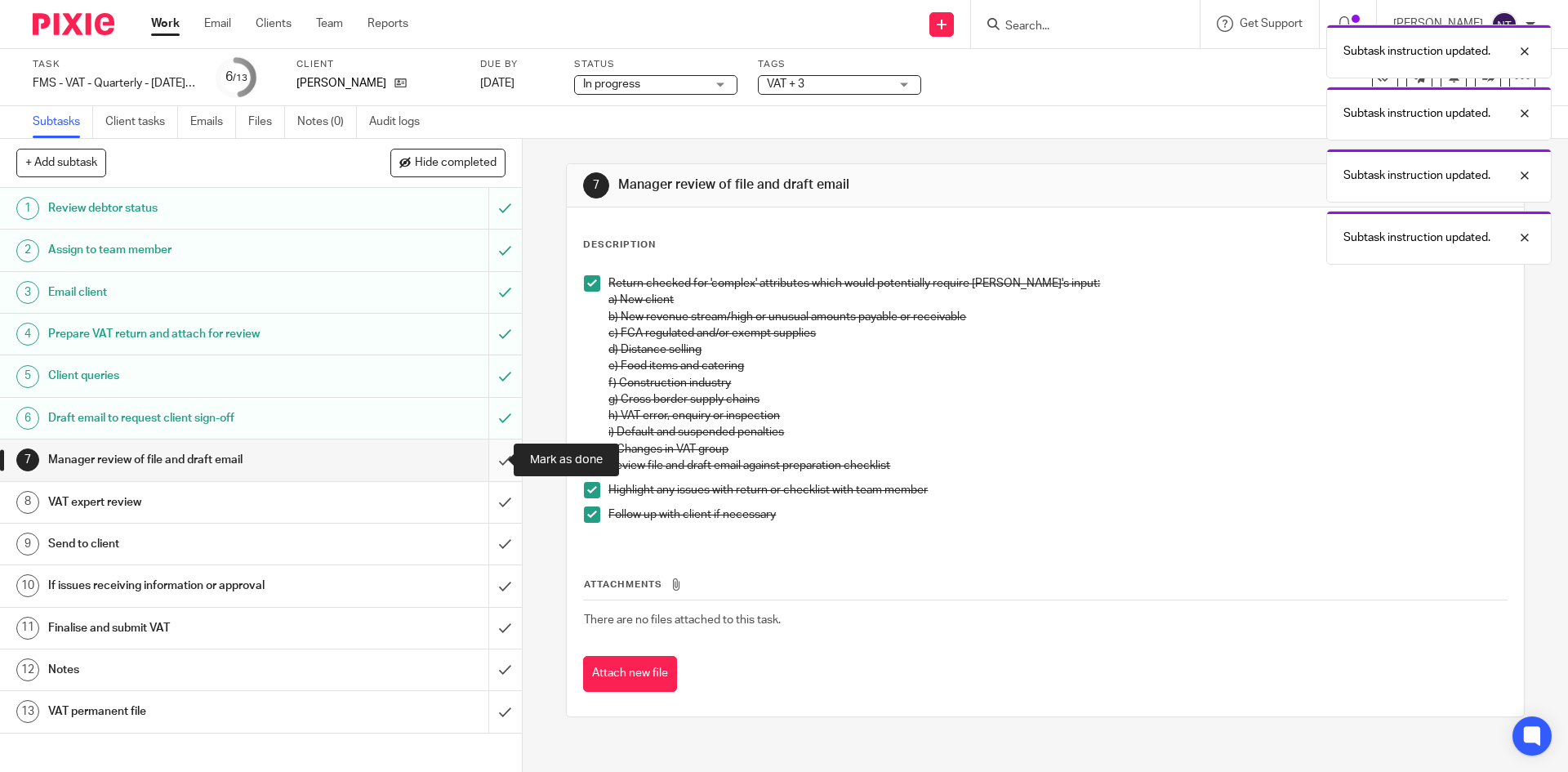
click at [489, 461] on input "submit" at bounding box center [261, 460] width 522 height 41
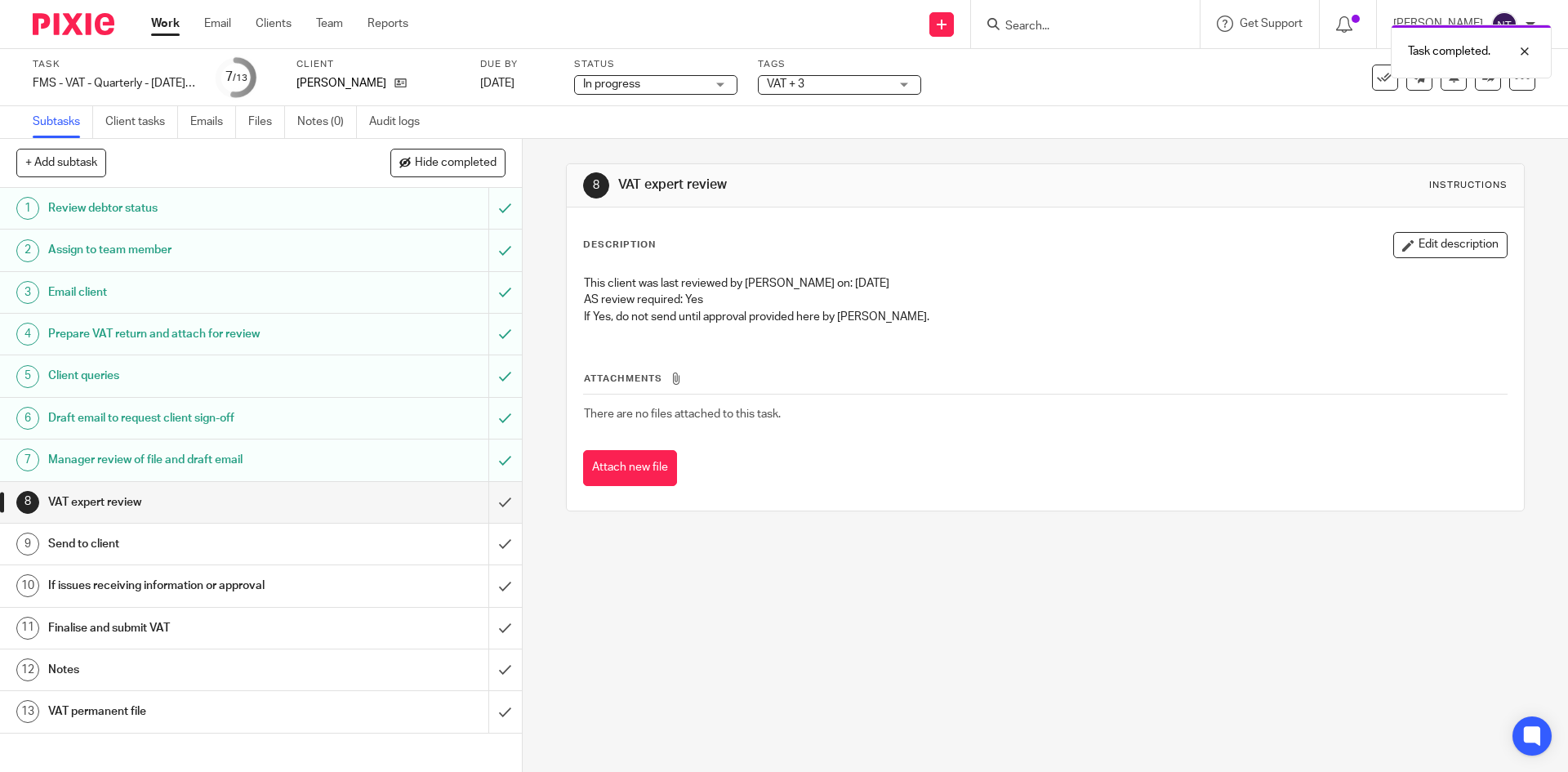
click at [651, 83] on span "In progress" at bounding box center [645, 84] width 123 height 17
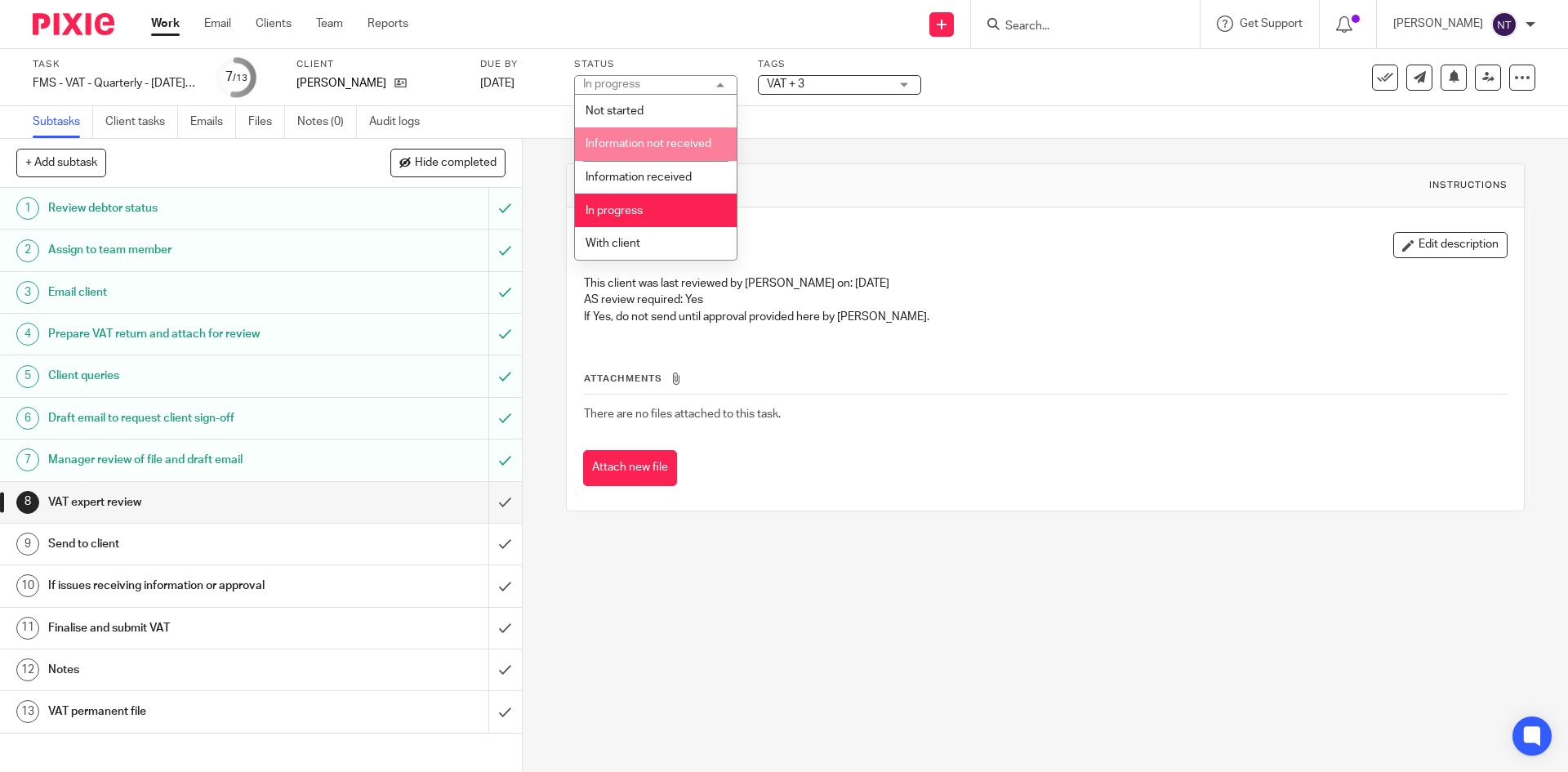
click at [820, 88] on span "VAT + 3" at bounding box center [828, 84] width 123 height 17
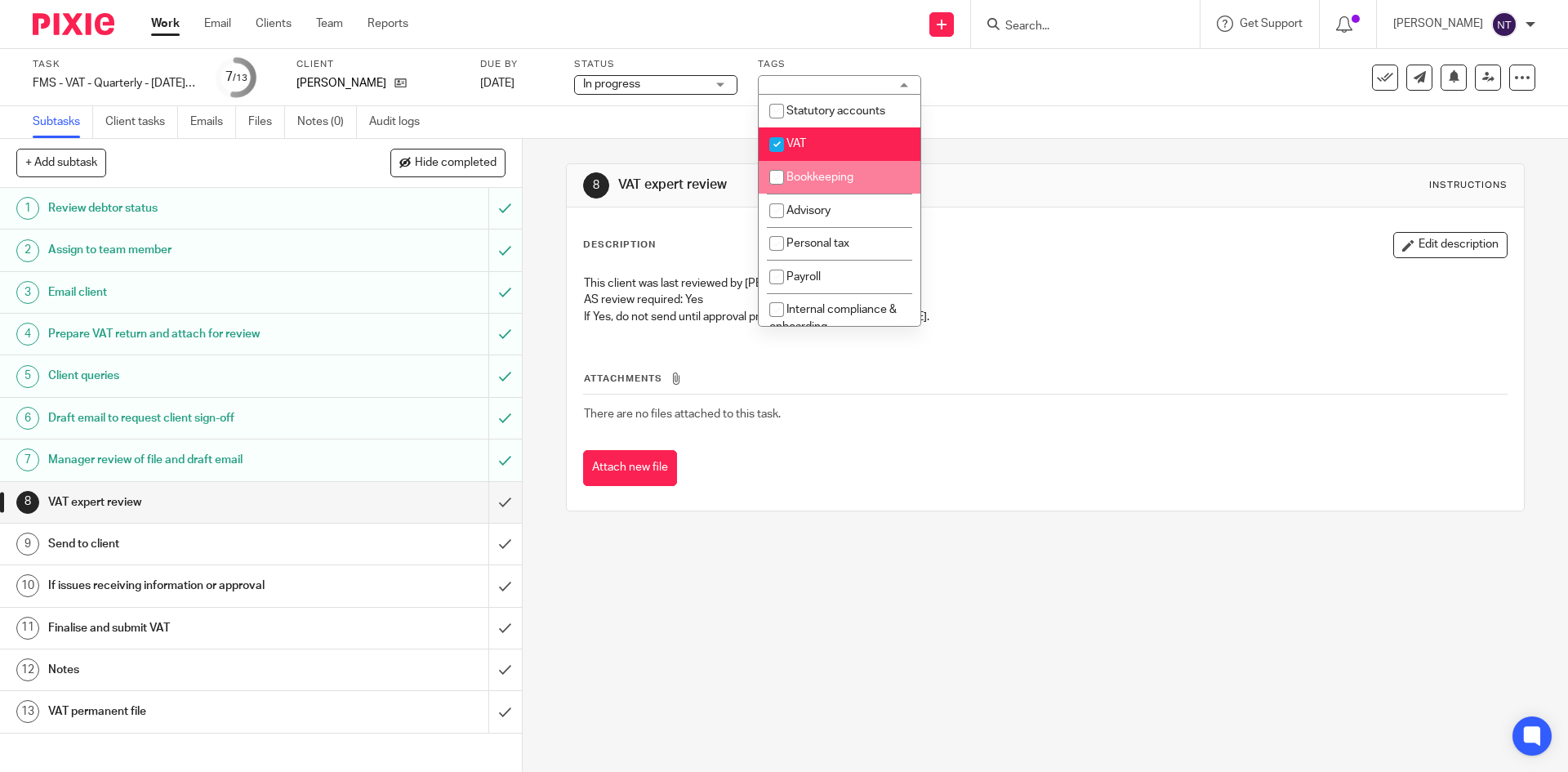
scroll to position [327, 0]
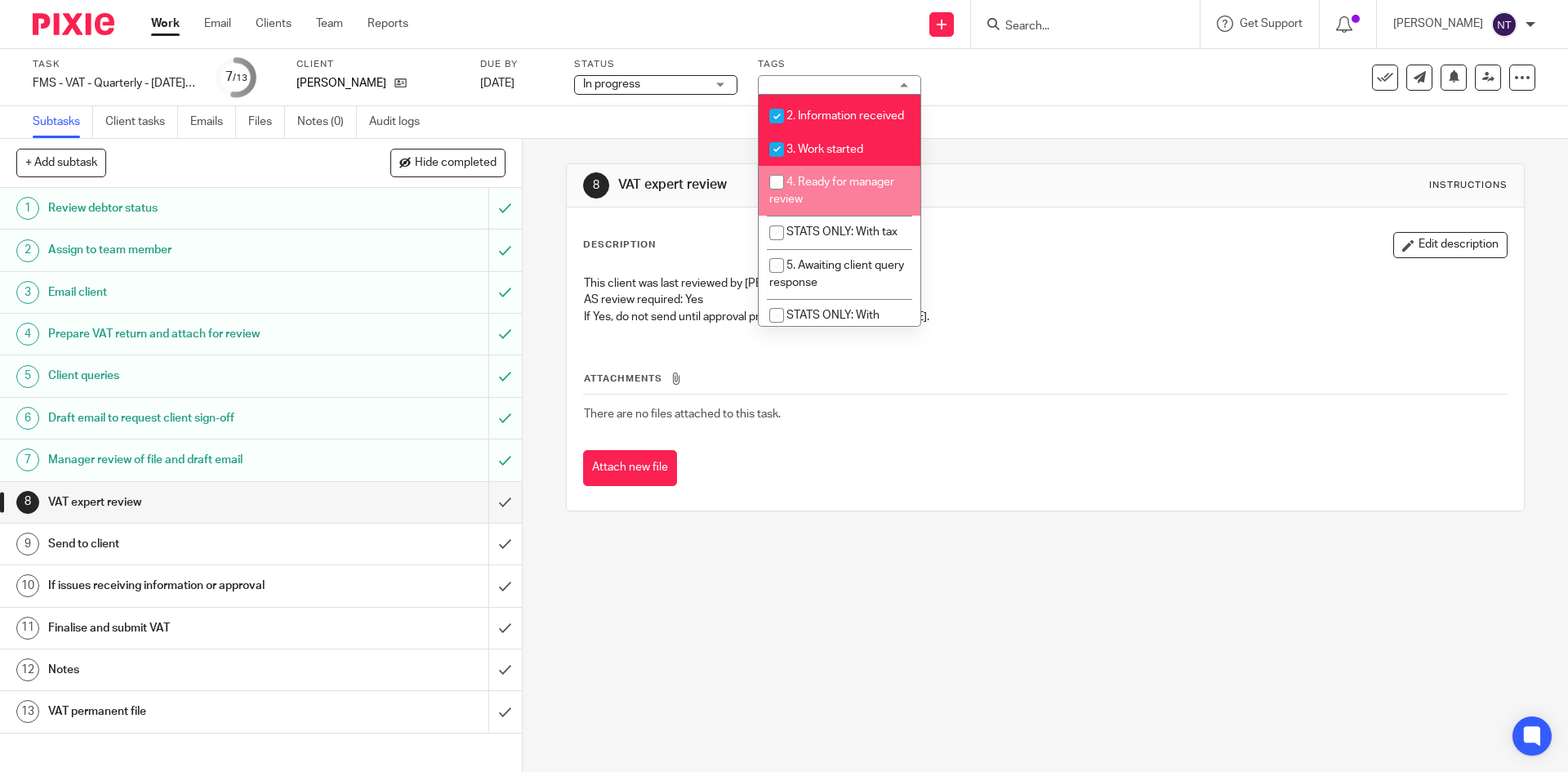
click at [876, 214] on li "4. Ready for manager review" at bounding box center [840, 190] width 162 height 49
checkbox input "true"
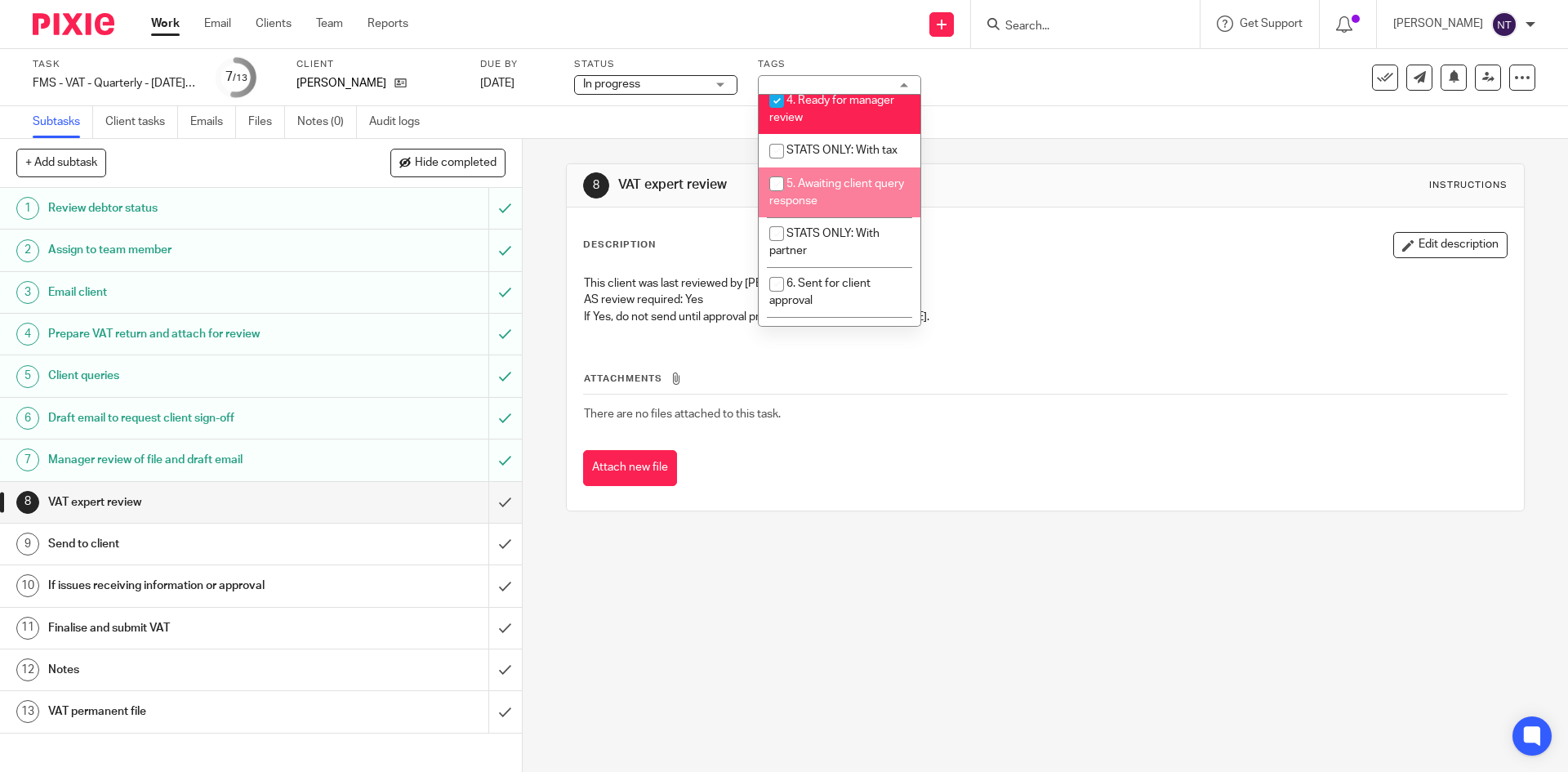
click at [877, 193] on li "5. Awaiting client query response" at bounding box center [840, 192] width 162 height 49
checkbox input "true"
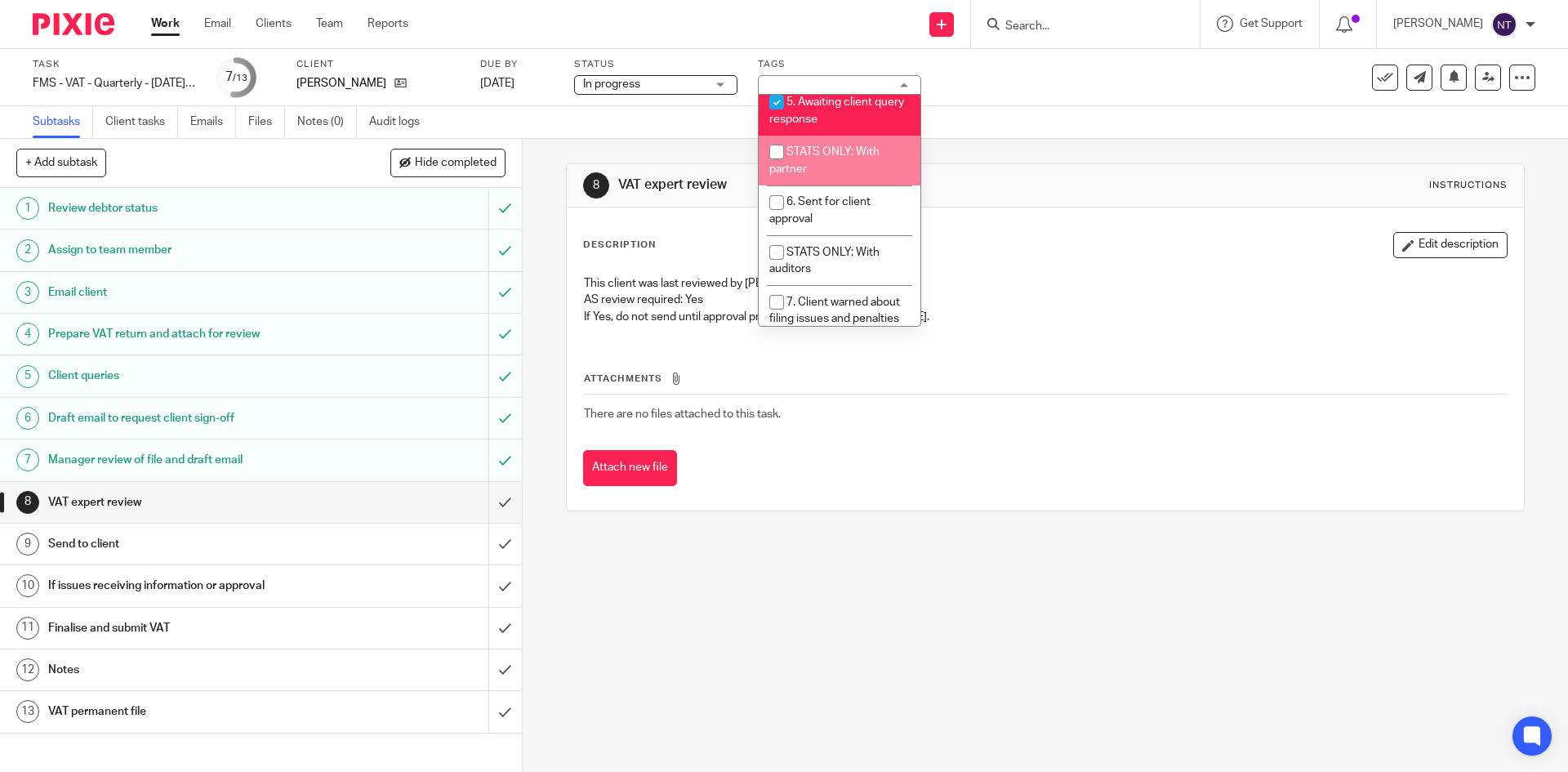
scroll to position [572, 0]
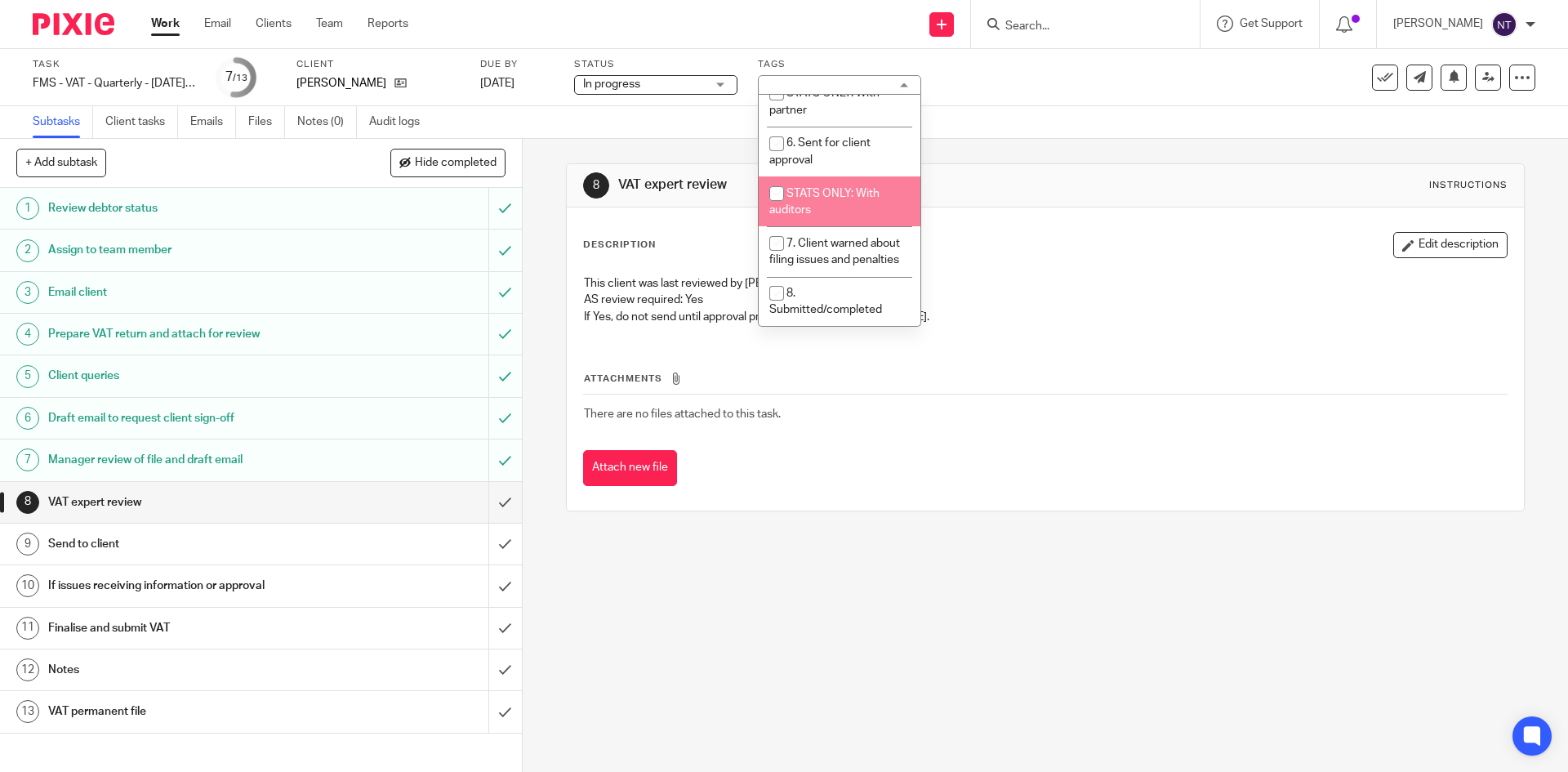
click at [1126, 171] on div "8 VAT expert review Instructions" at bounding box center [1044, 185] width 956 height 44
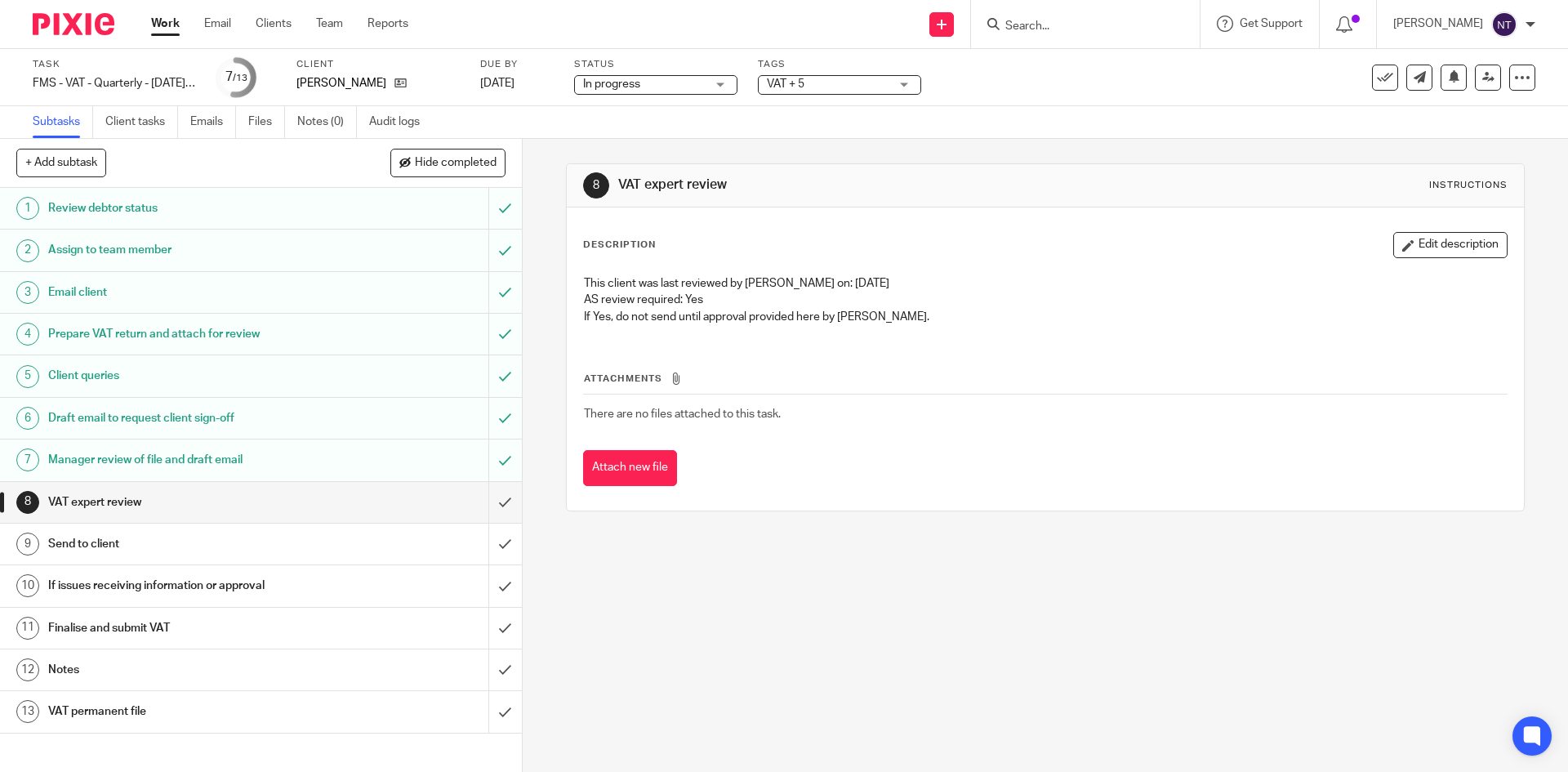
click at [290, 468] on h1 "Manager review of file and draft email" at bounding box center [188, 460] width 282 height 25
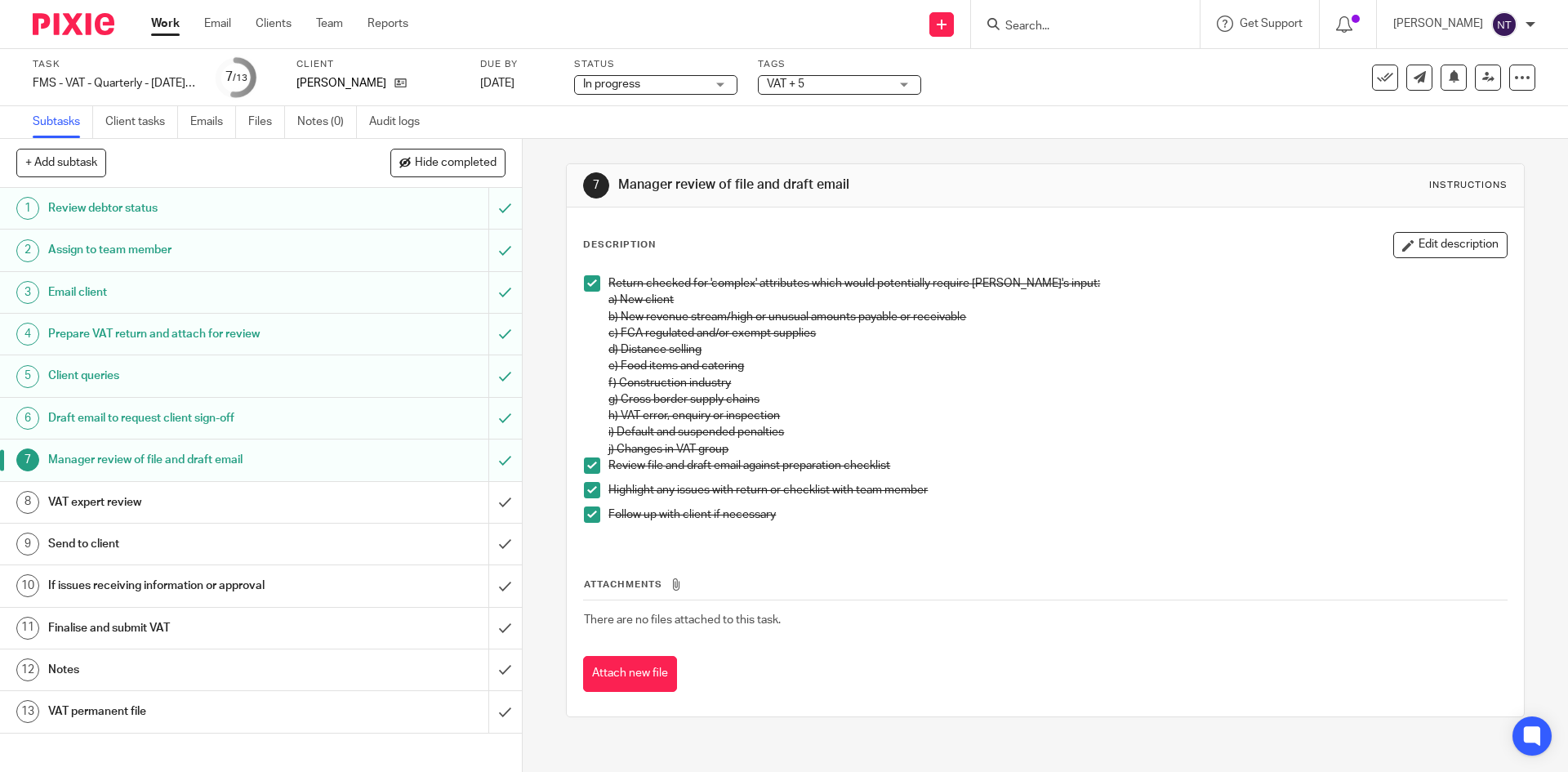
click at [316, 415] on h1 "Draft email to request client sign-off" at bounding box center [188, 418] width 282 height 25
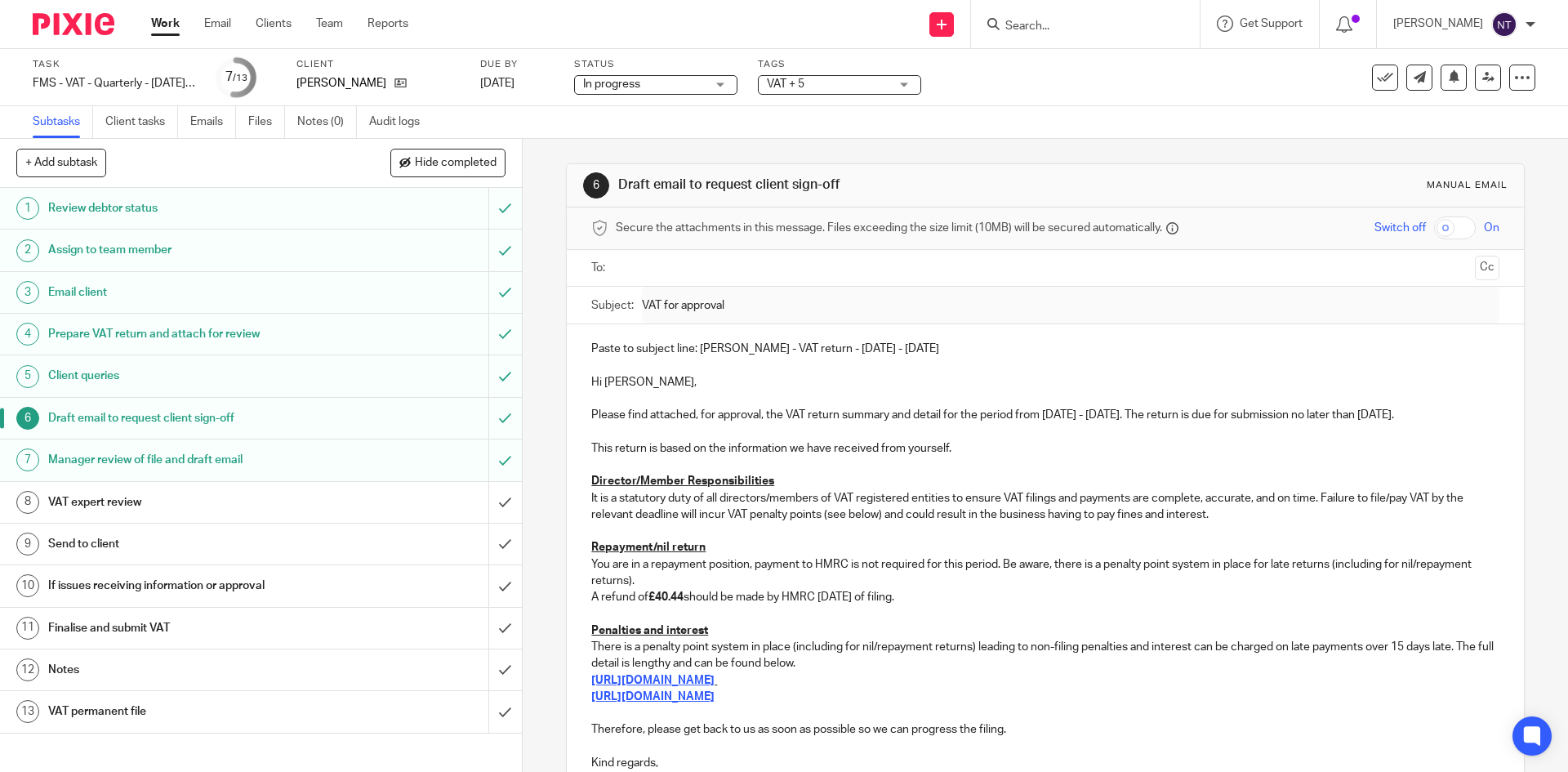
scroll to position [82, 0]
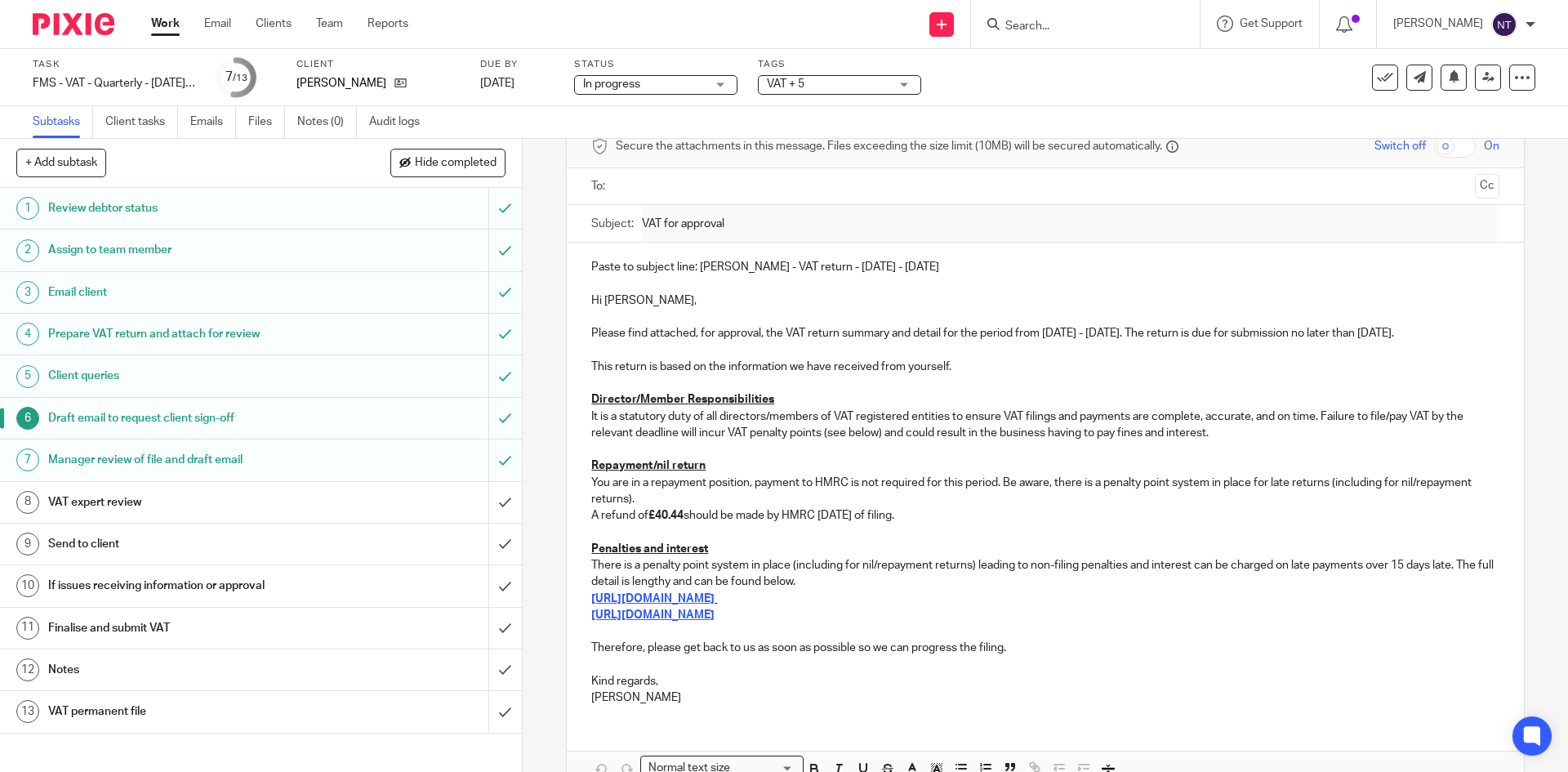
click at [793, 87] on span "VAT + 5" at bounding box center [785, 84] width 38 height 11
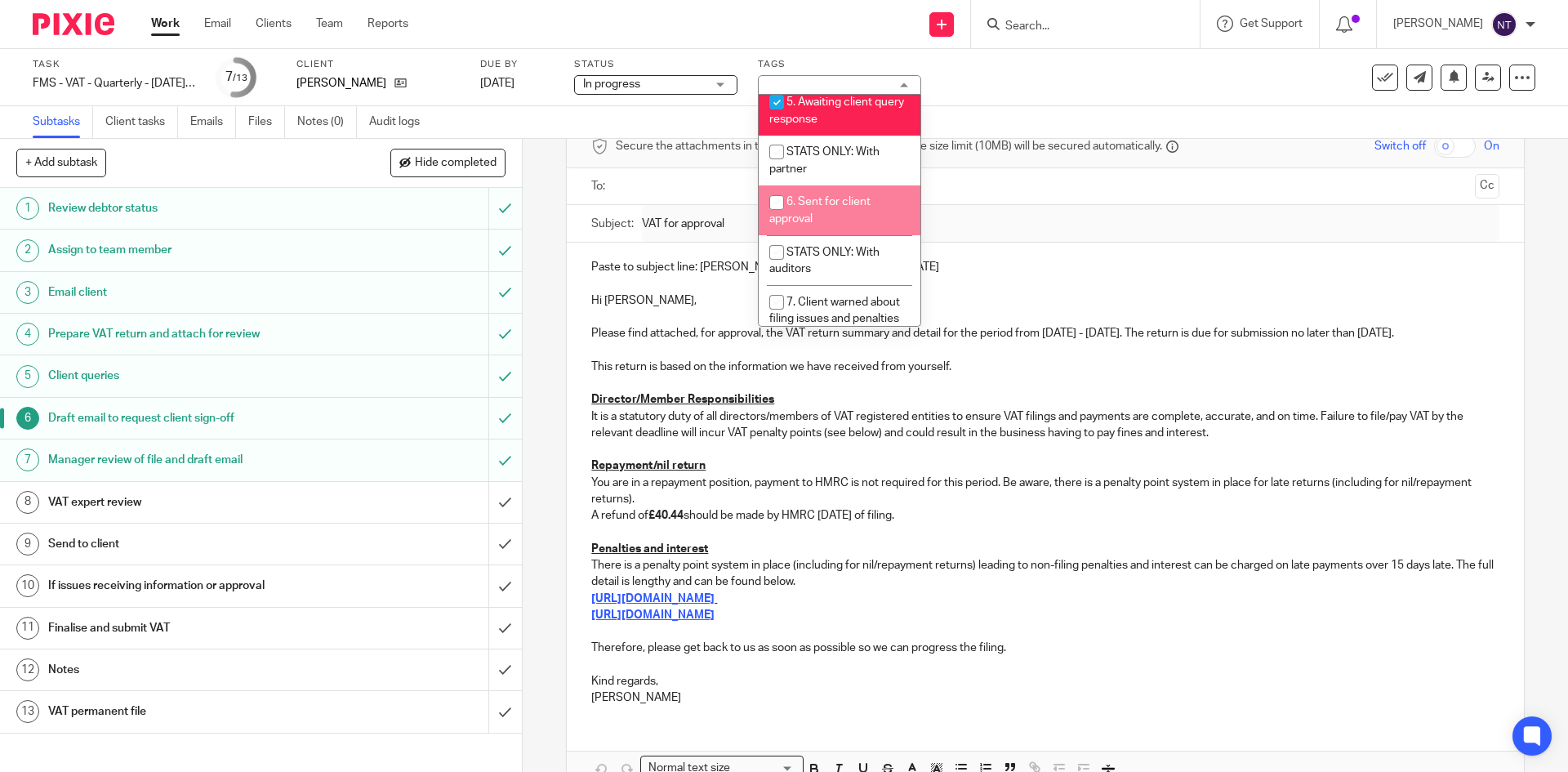
scroll to position [409, 0]
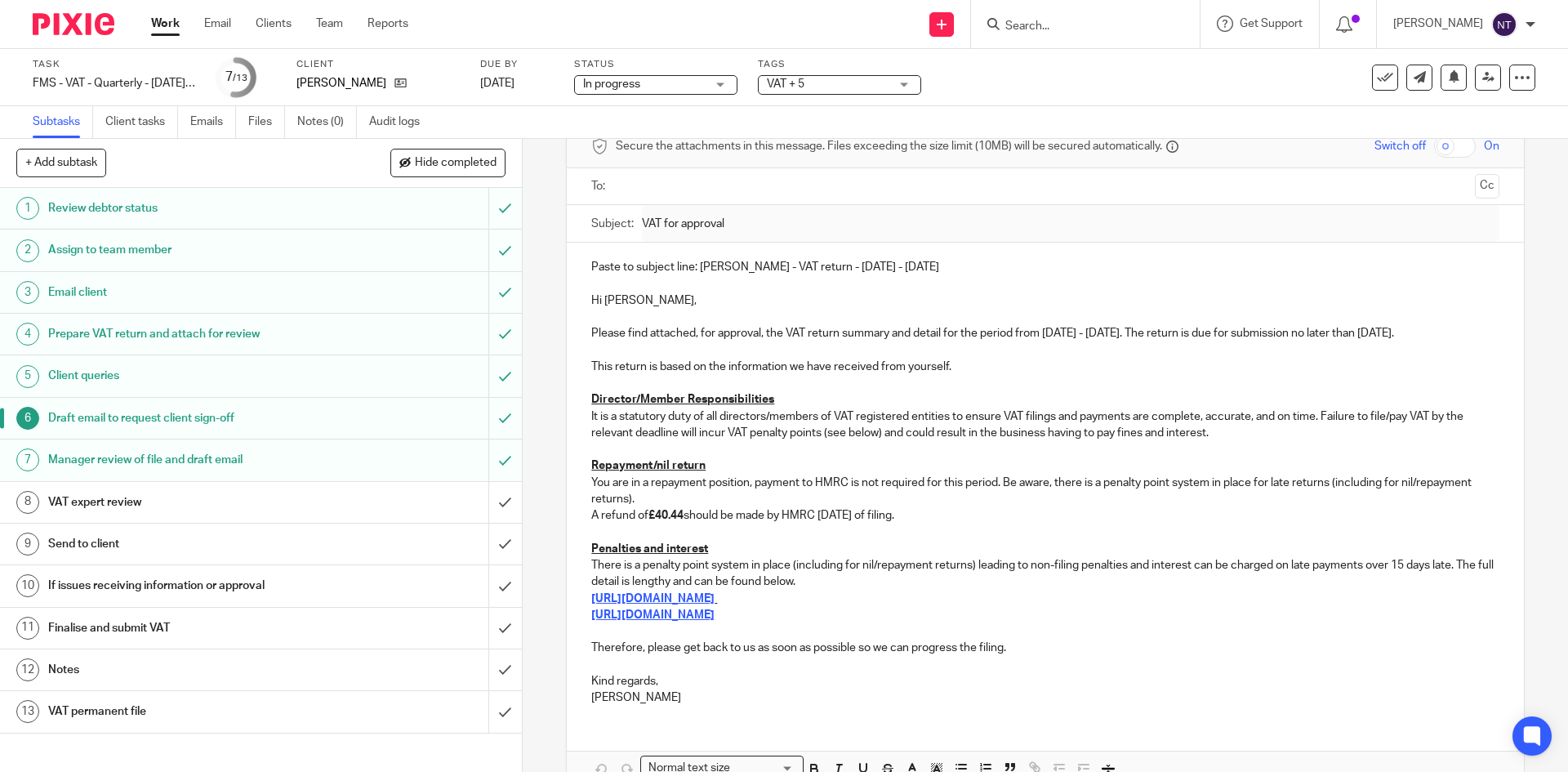
click at [649, 67] on label "Status" at bounding box center [656, 64] width 164 height 13
click at [651, 73] on div "Status In progress In progress Not started Information not received Information…" at bounding box center [656, 78] width 164 height 39
click at [663, 88] on span "In progress" at bounding box center [645, 84] width 123 height 17
click at [726, 44] on div "Send new email Create task Add client Request signature Get Support Contact Sup…" at bounding box center [1000, 24] width 1135 height 48
